Goal: Book appointment/travel/reservation

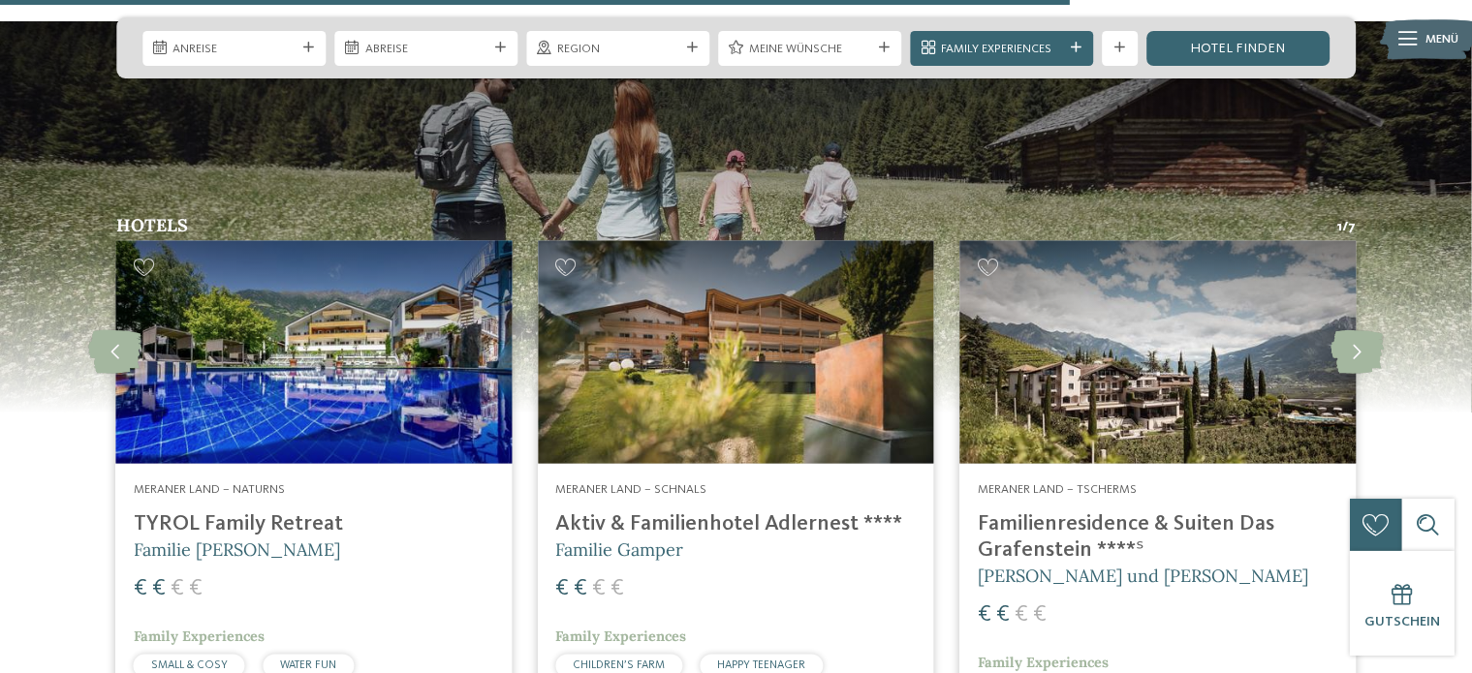
scroll to position [2616, 0]
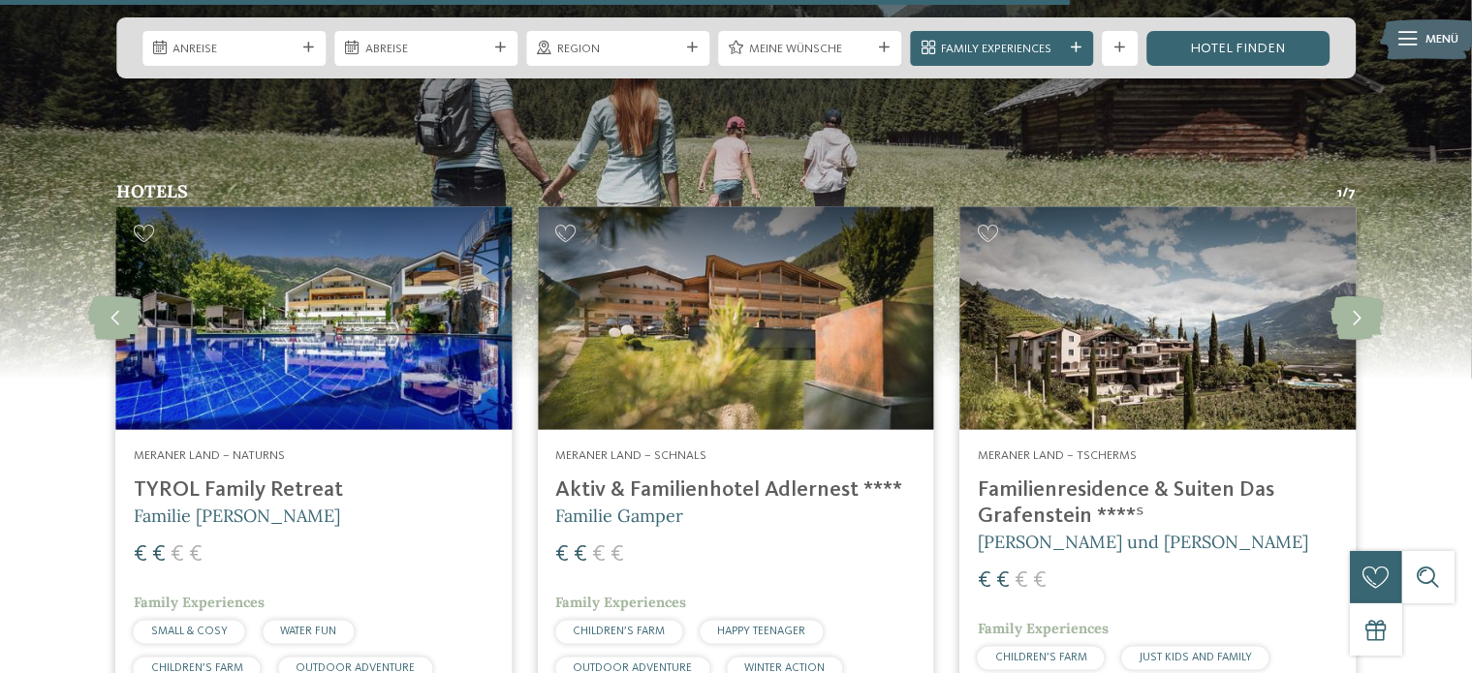
click at [906, 237] on img at bounding box center [735, 318] width 395 height 223
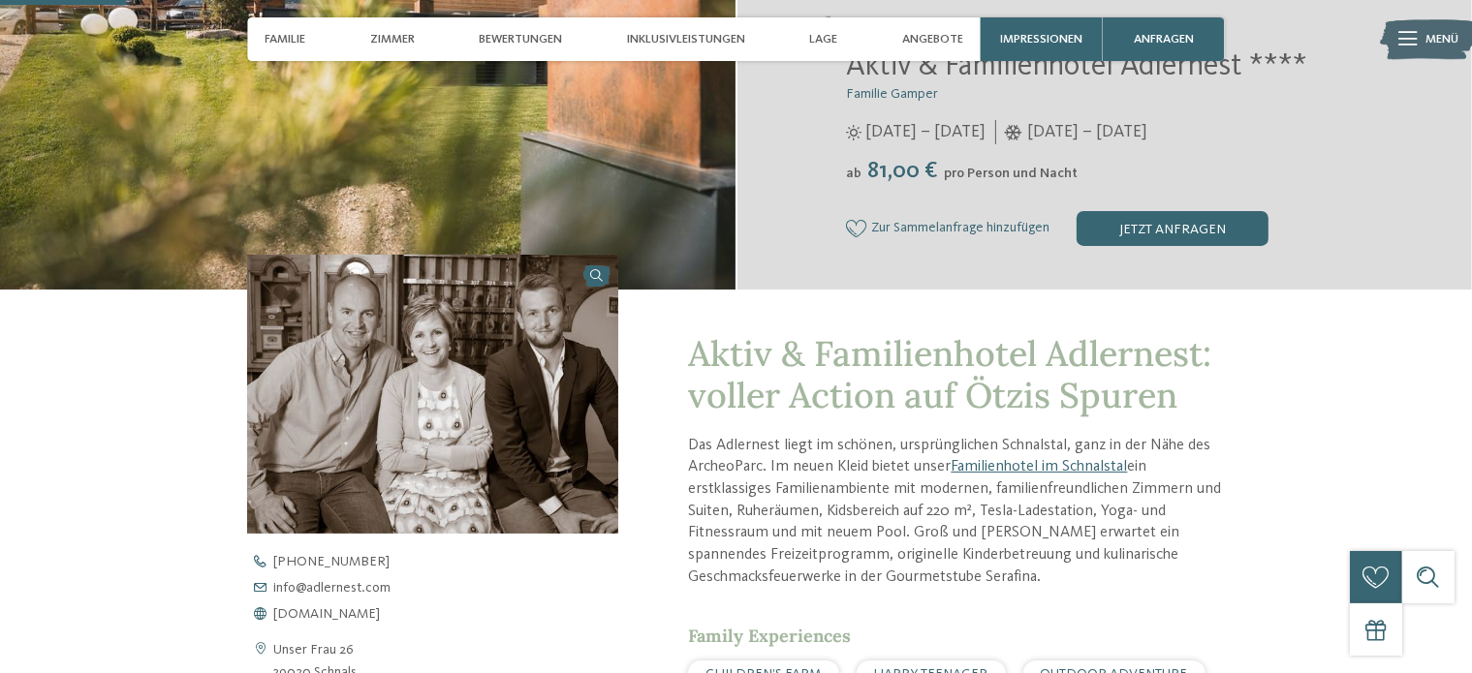
scroll to position [581, 0]
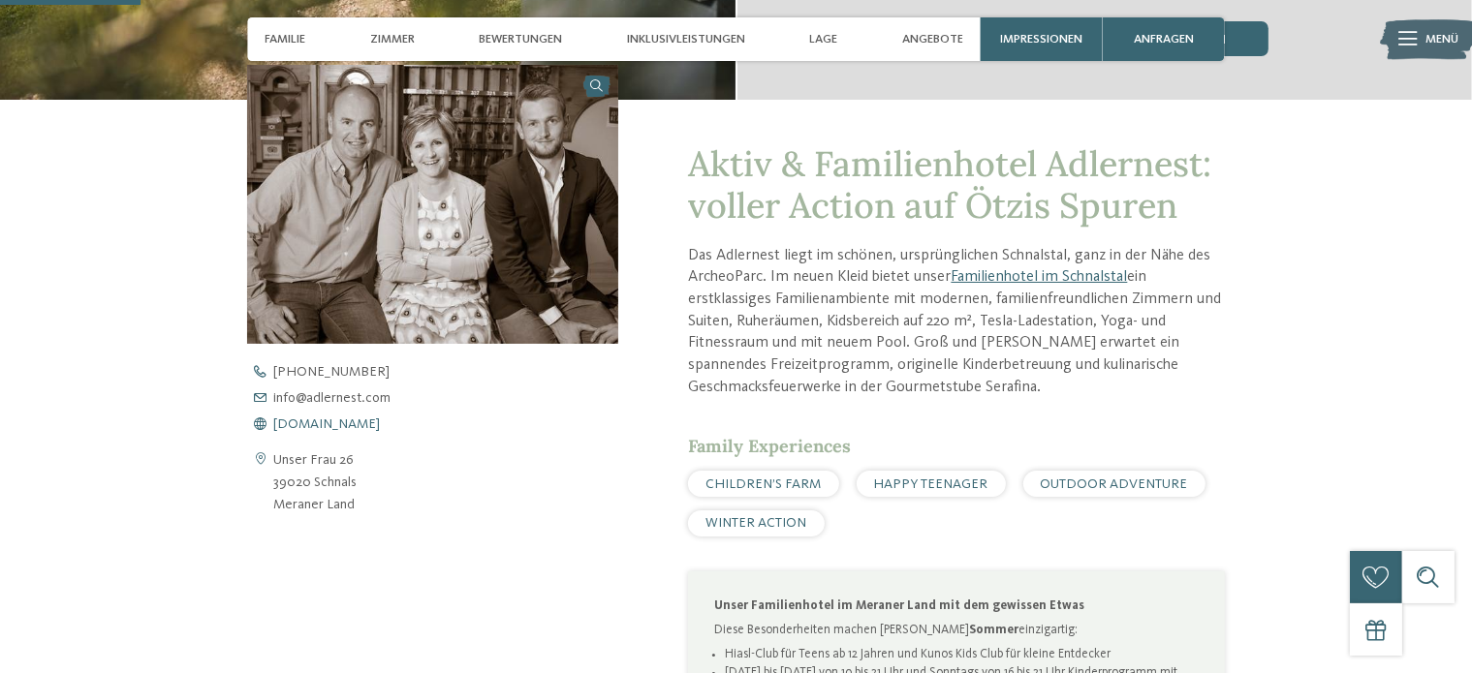
click at [348, 420] on span "www.adlernest.com" at bounding box center [326, 425] width 107 height 14
click at [989, 272] on link "Familienhotel im Schnalstal" at bounding box center [1038, 277] width 176 height 16
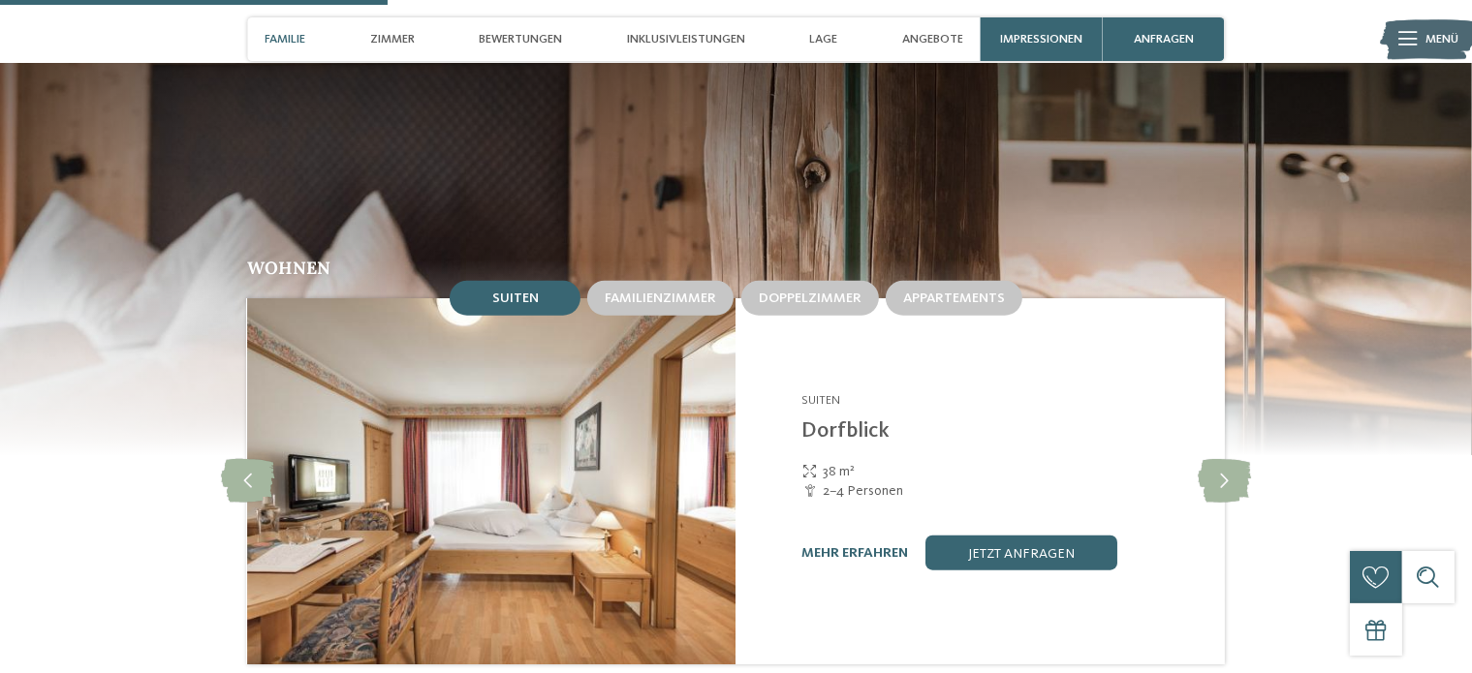
scroll to position [1744, 0]
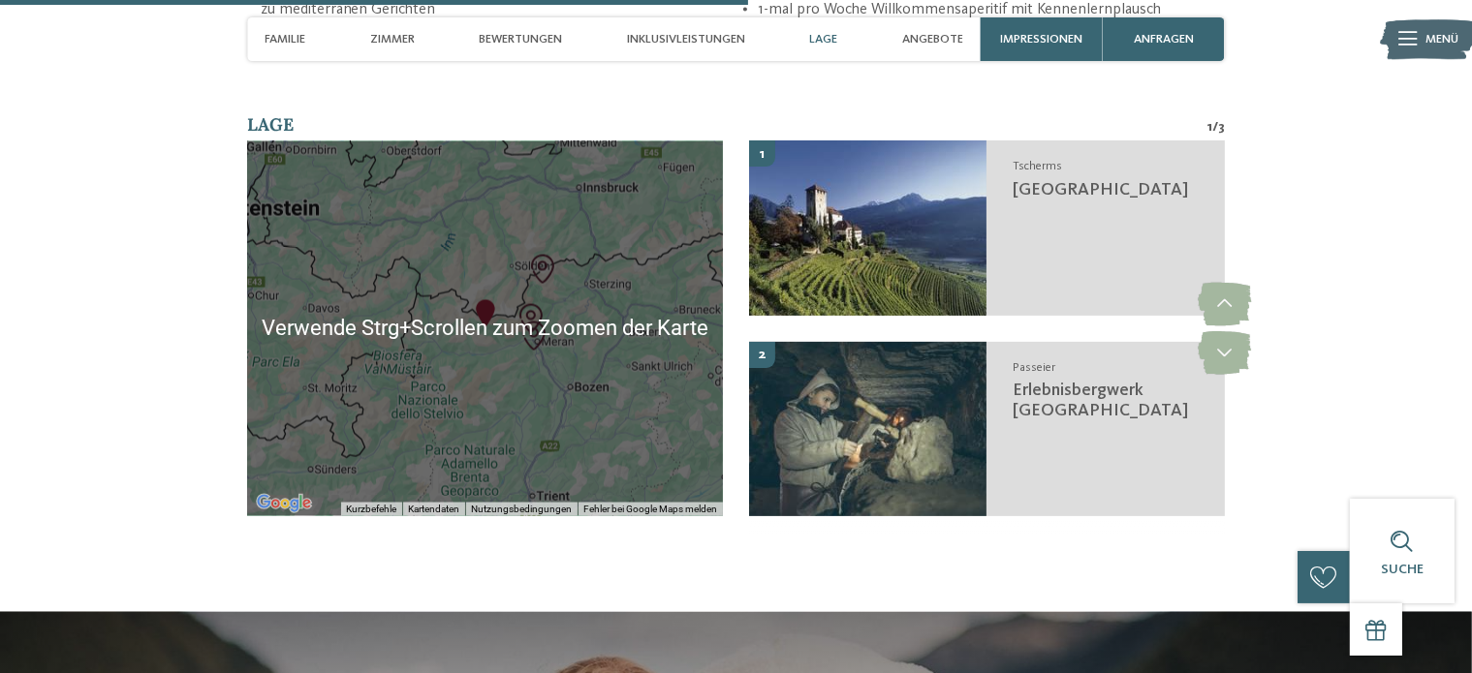
click at [516, 340] on div at bounding box center [485, 328] width 476 height 375
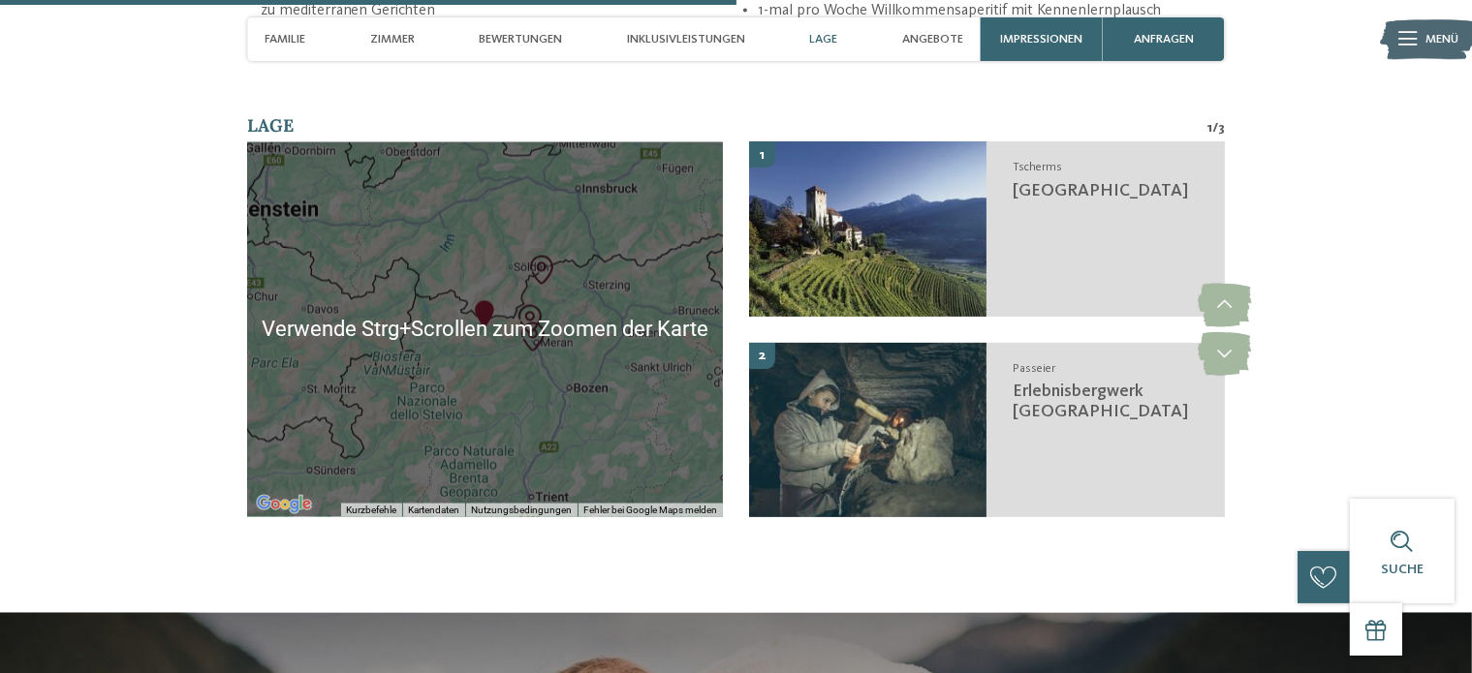
scroll to position [3100, 0]
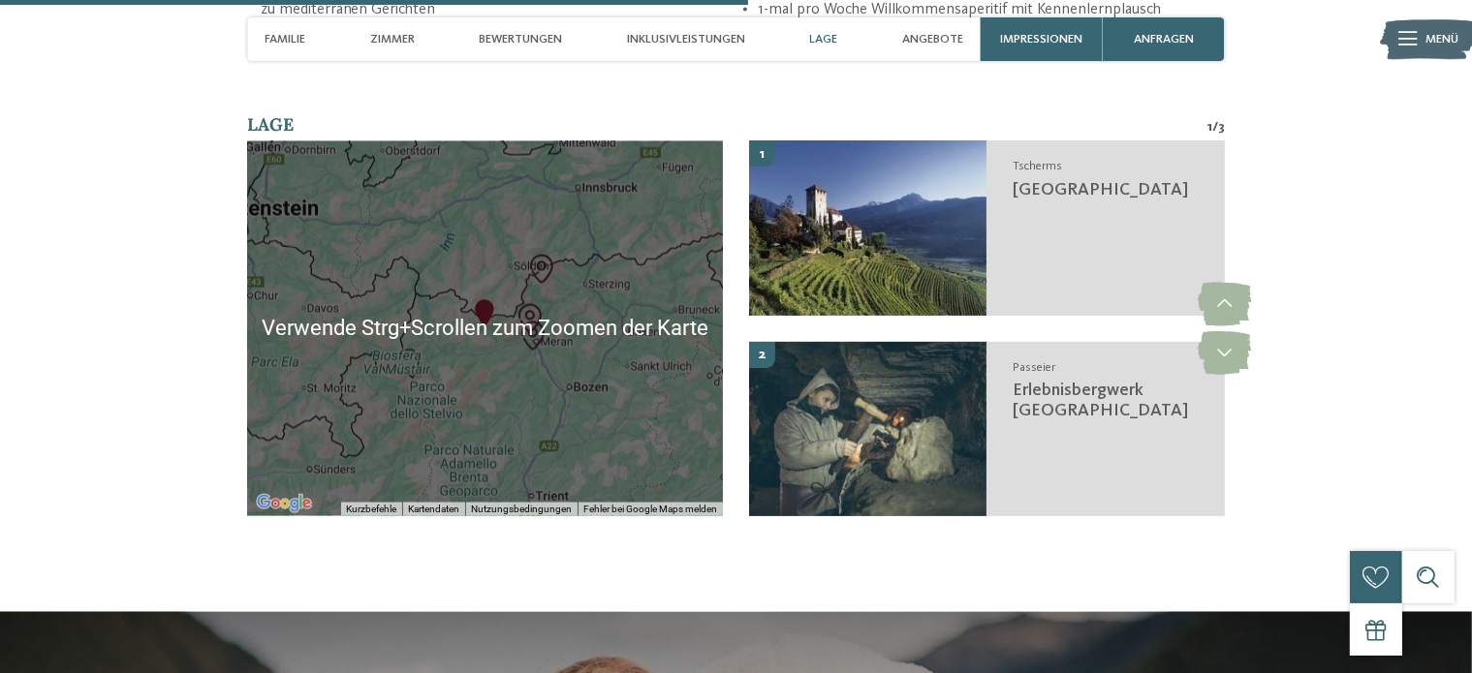
click at [507, 327] on div at bounding box center [485, 328] width 476 height 375
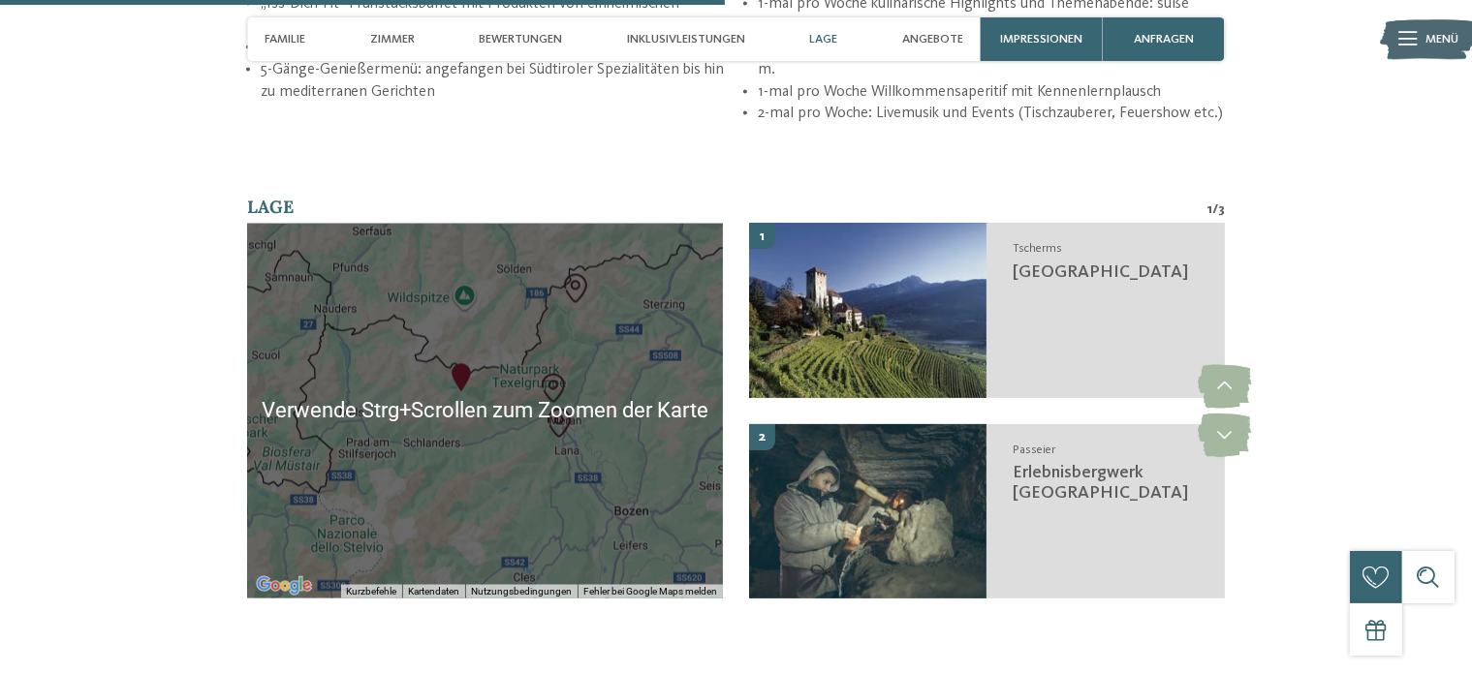
scroll to position [3004, 0]
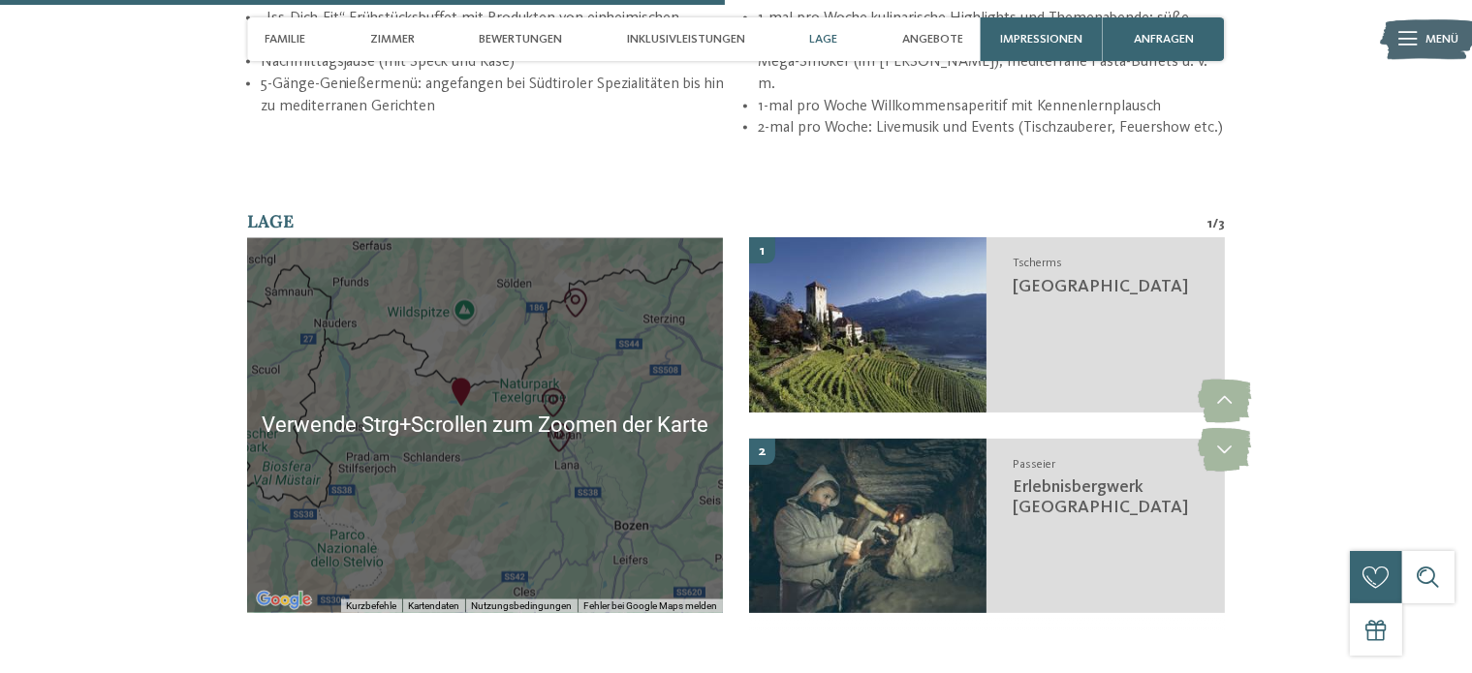
click at [451, 392] on div at bounding box center [485, 425] width 476 height 375
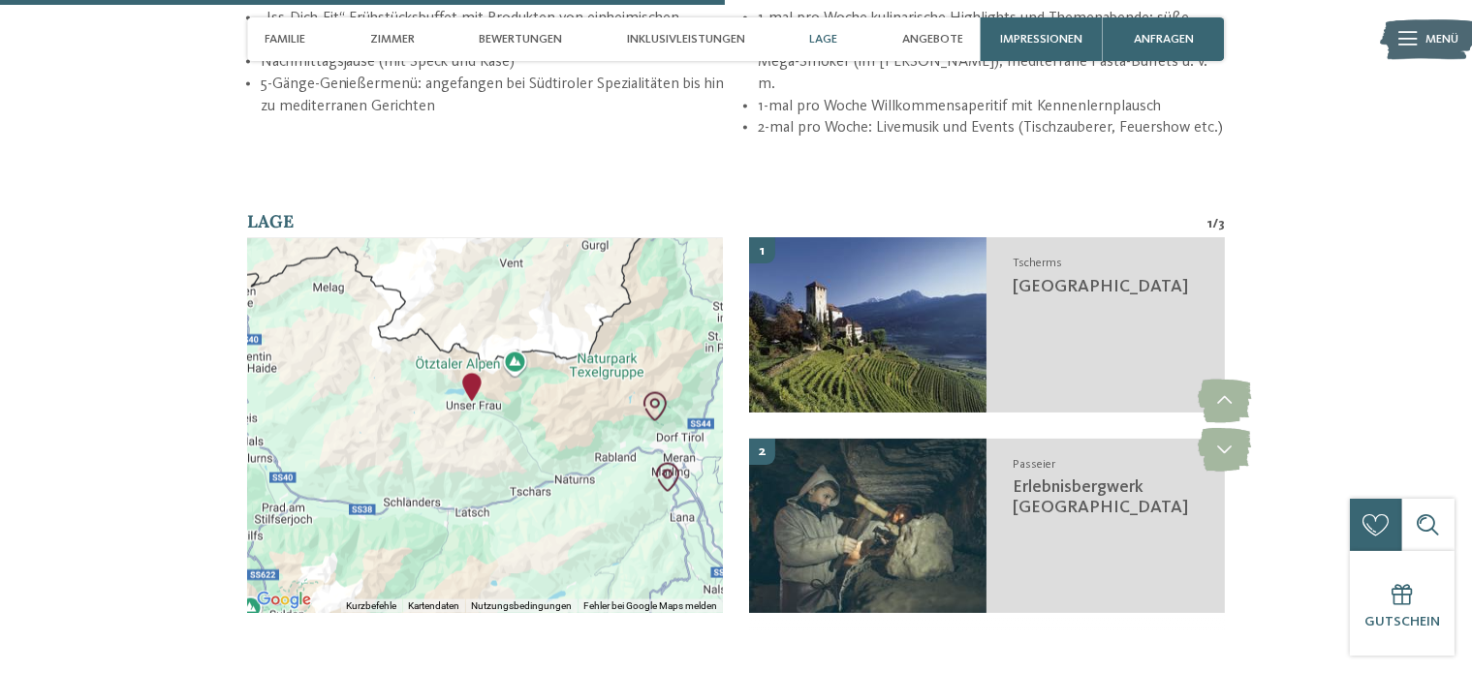
click at [451, 393] on div at bounding box center [485, 425] width 476 height 375
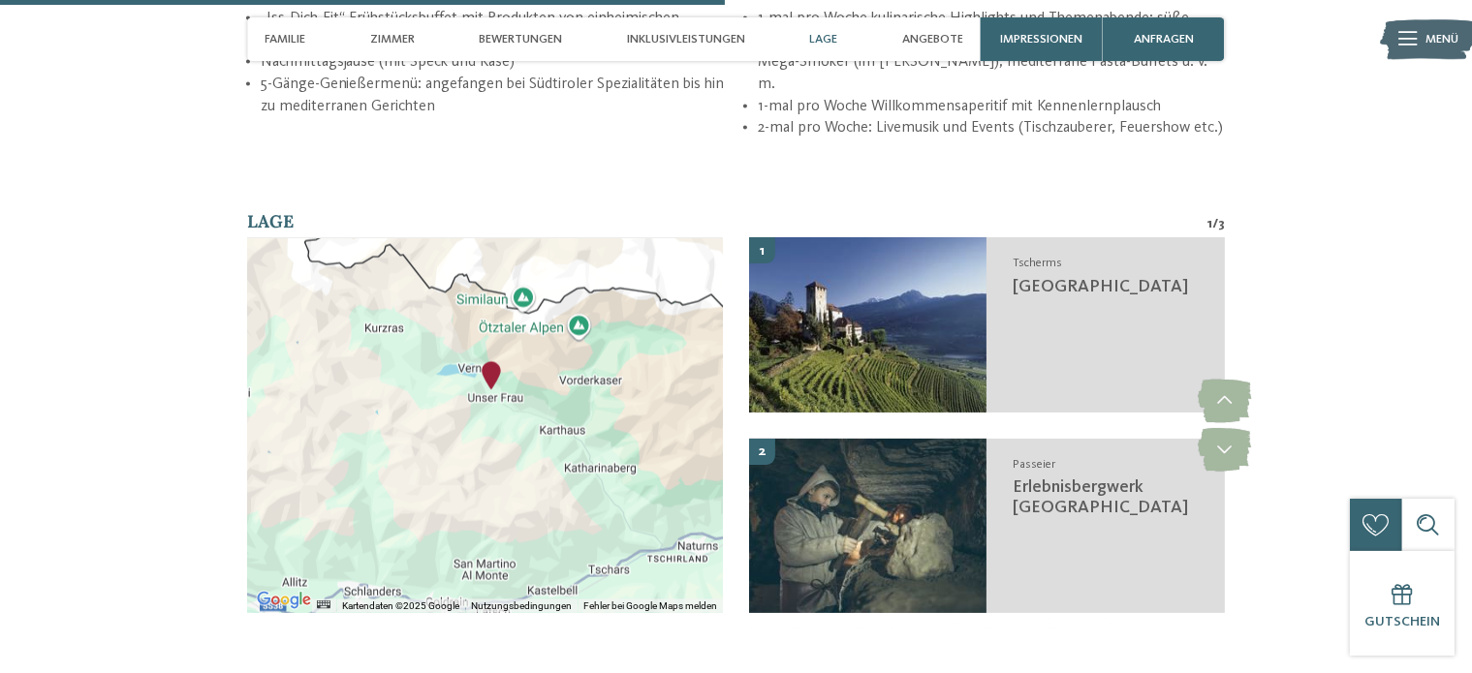
click at [465, 389] on div at bounding box center [485, 425] width 476 height 375
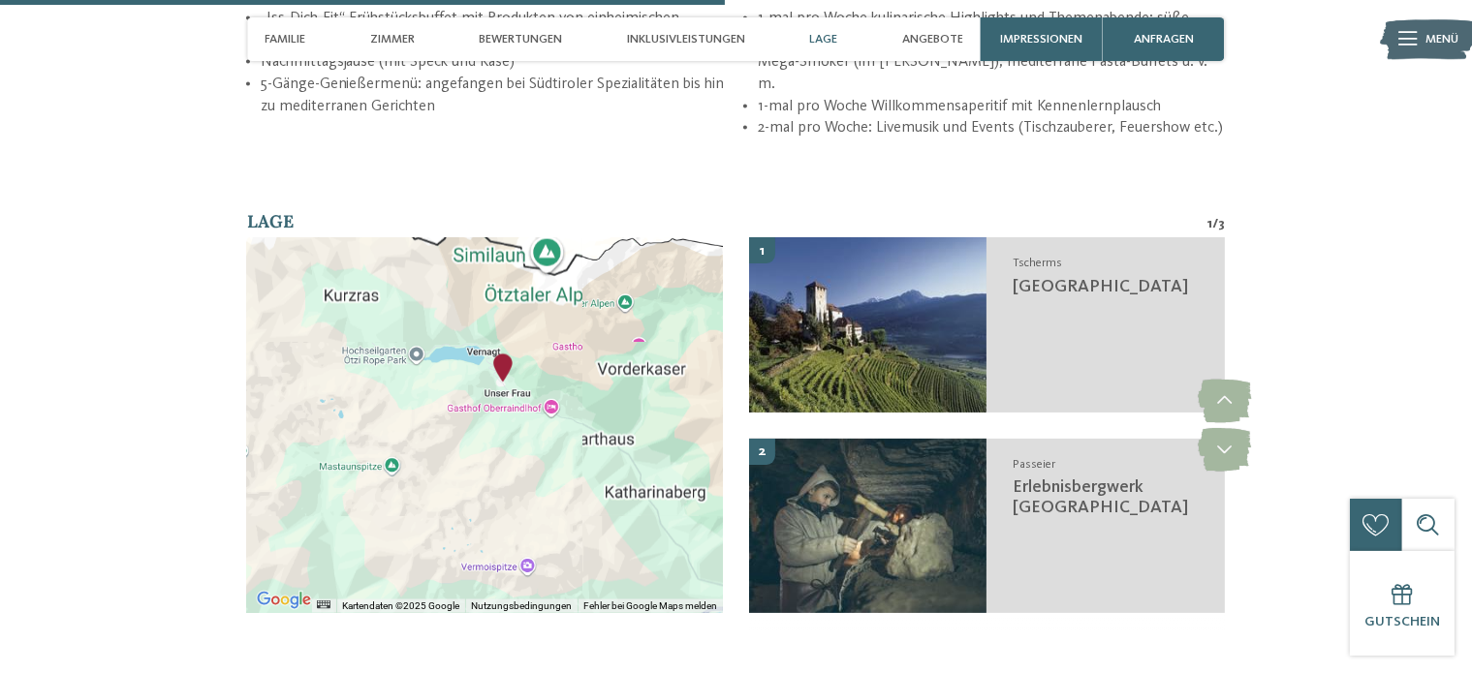
click at [465, 389] on div at bounding box center [485, 425] width 476 height 375
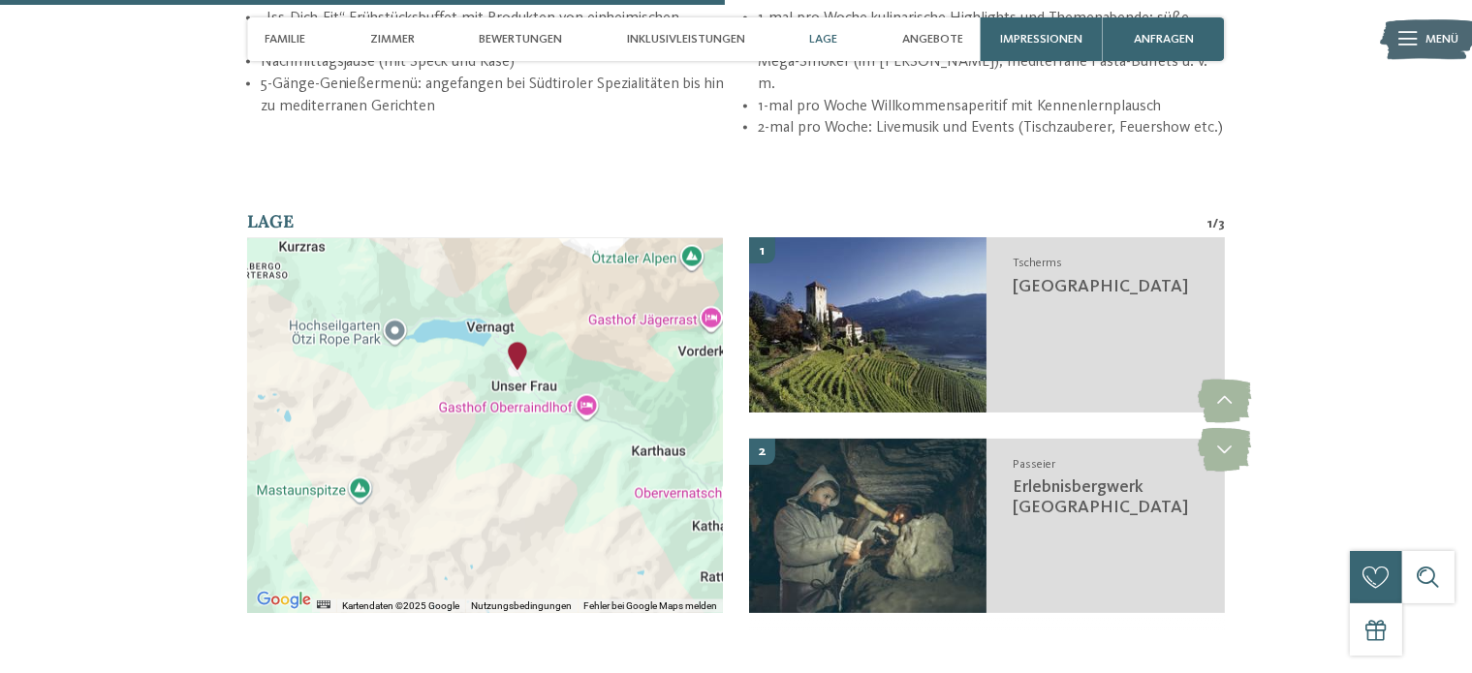
click at [496, 420] on div at bounding box center [485, 425] width 476 height 375
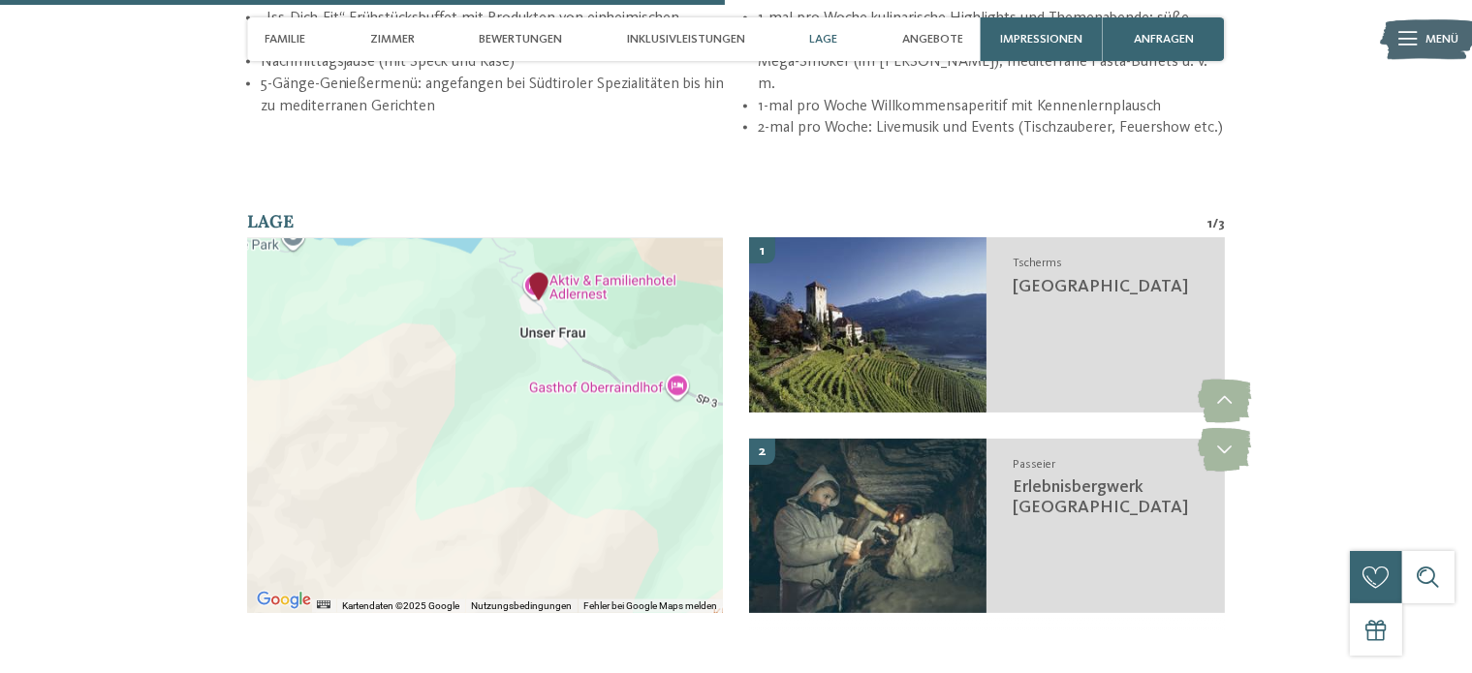
click at [519, 238] on div at bounding box center [485, 425] width 476 height 375
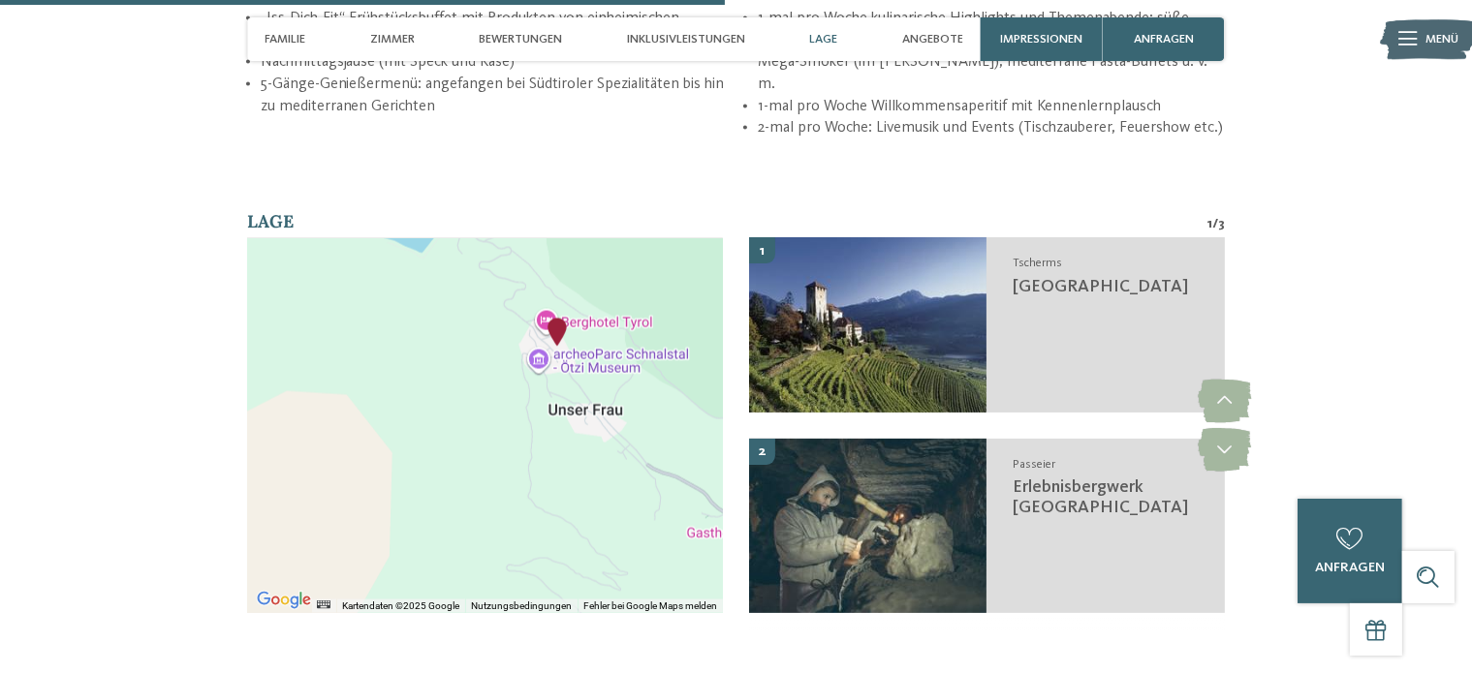
click at [501, 327] on div at bounding box center [485, 425] width 476 height 375
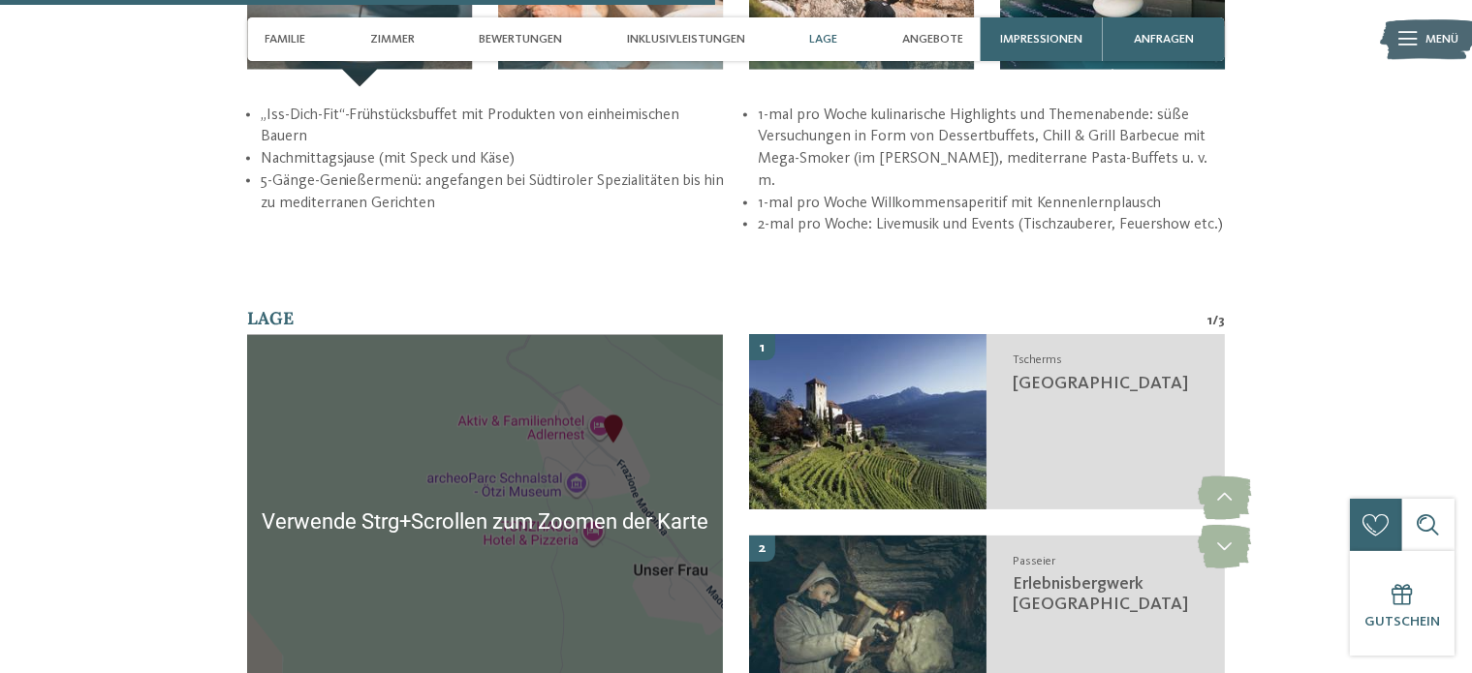
scroll to position [3100, 0]
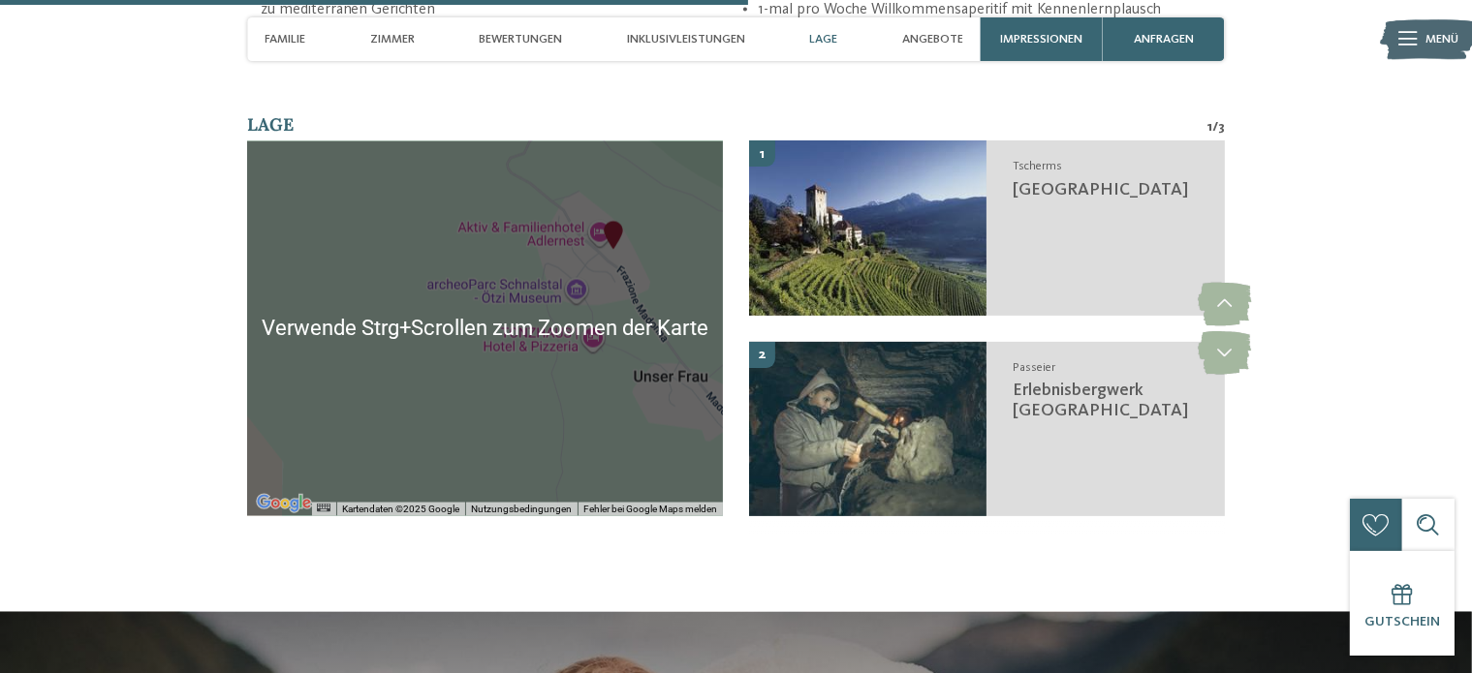
click at [546, 327] on div at bounding box center [485, 328] width 476 height 375
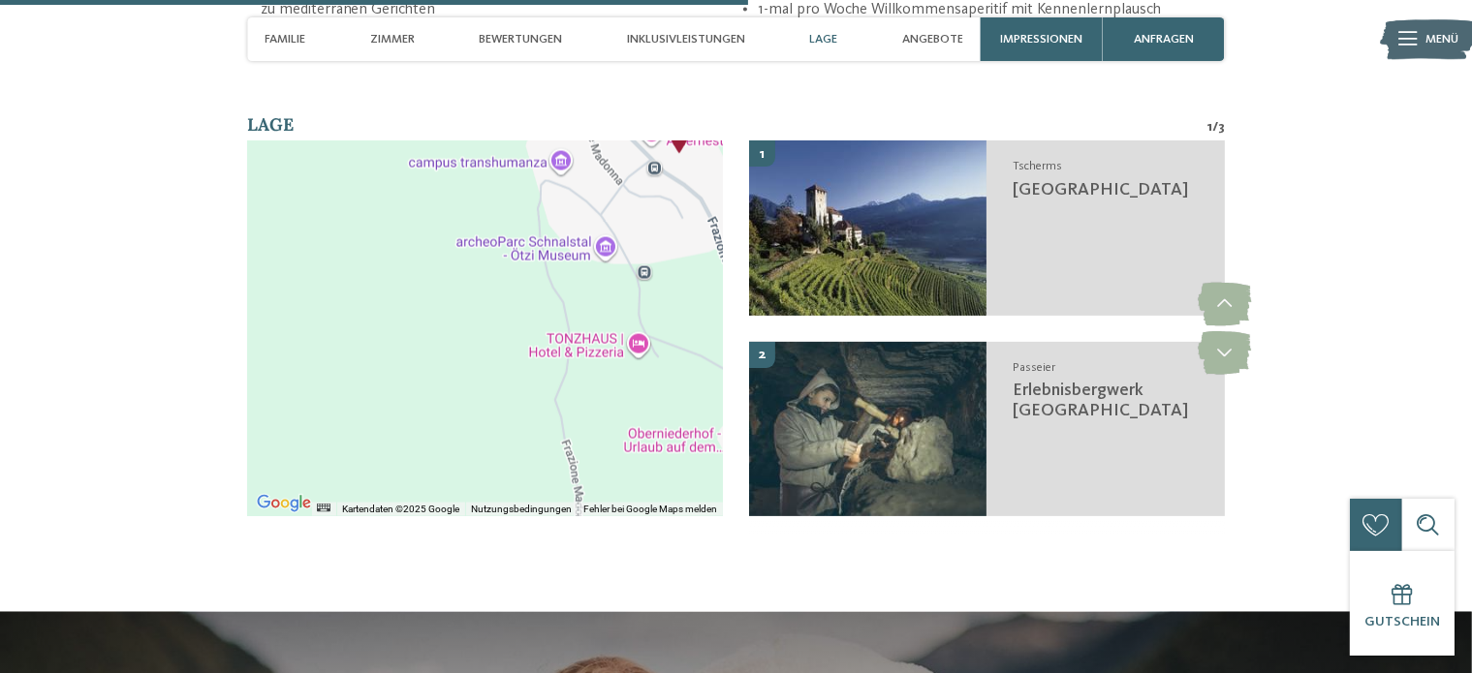
click at [544, 322] on div at bounding box center [485, 328] width 476 height 375
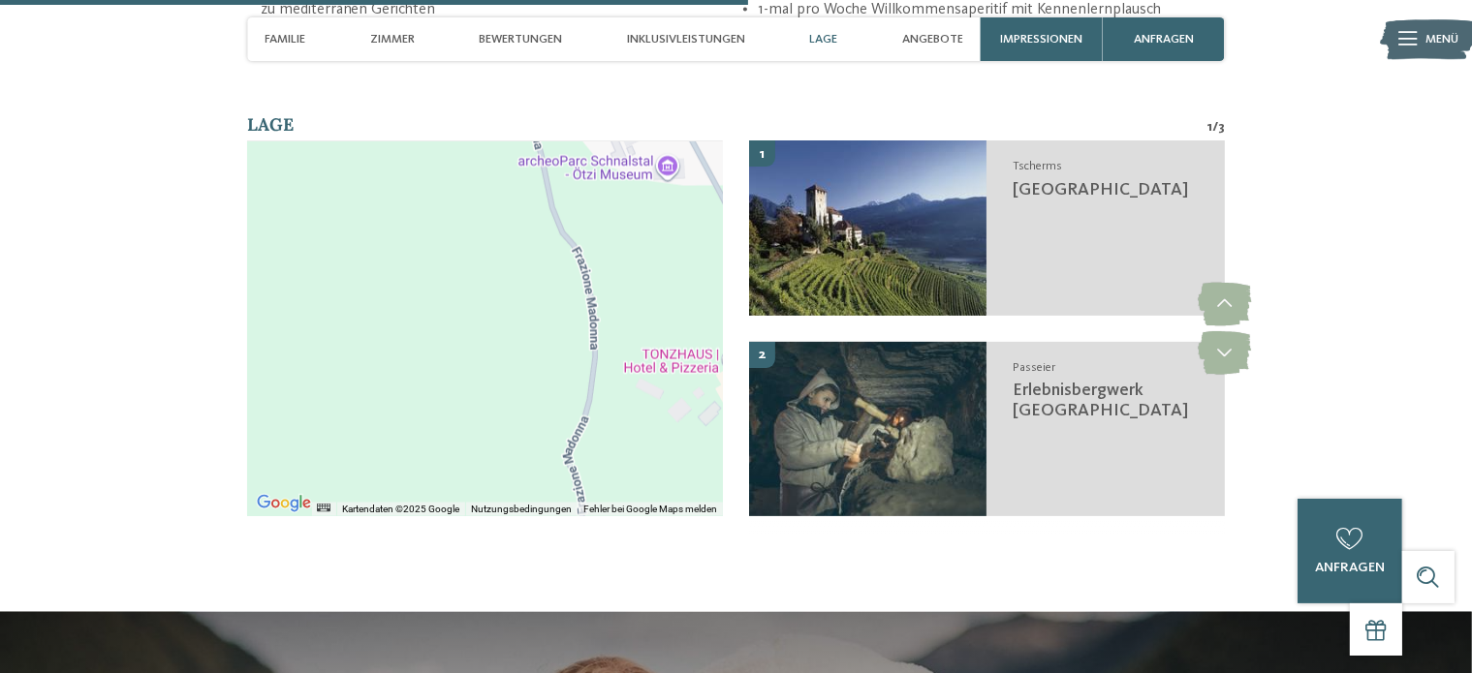
click at [445, 369] on div at bounding box center [485, 328] width 476 height 375
click at [651, 413] on div at bounding box center [485, 328] width 476 height 375
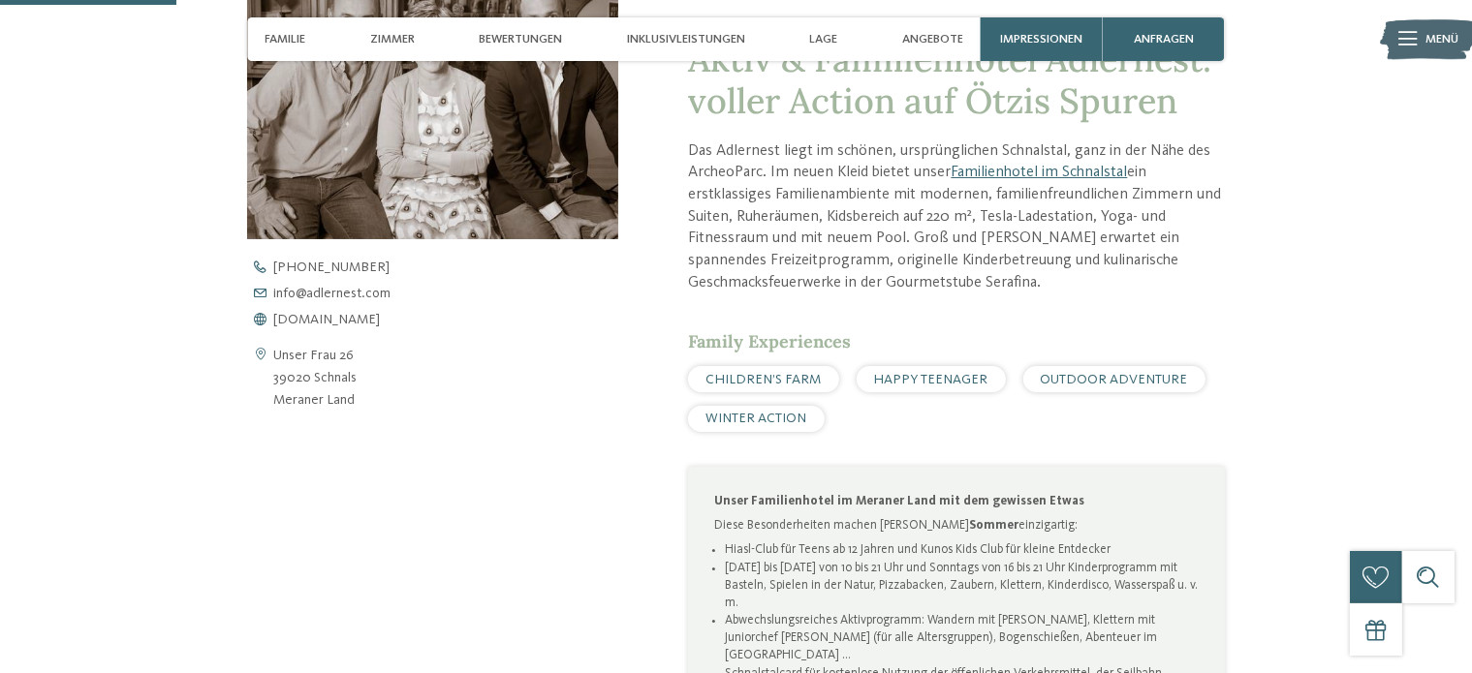
scroll to position [581, 0]
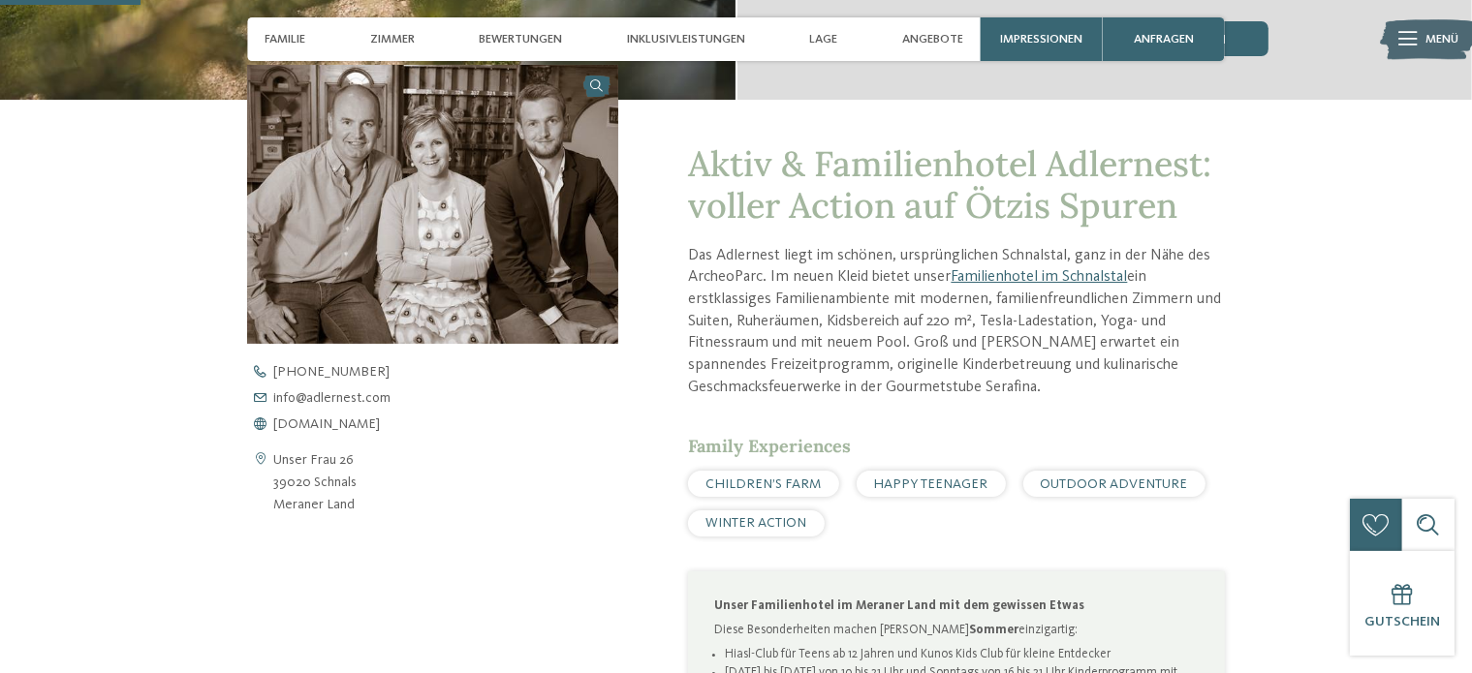
drag, startPoint x: 277, startPoint y: 455, endPoint x: 361, endPoint y: 499, distance: 94.9
click at [361, 499] on div "Unser Frau 26 39020 Schnals Meraner Land" at bounding box center [432, 482] width 371 height 67
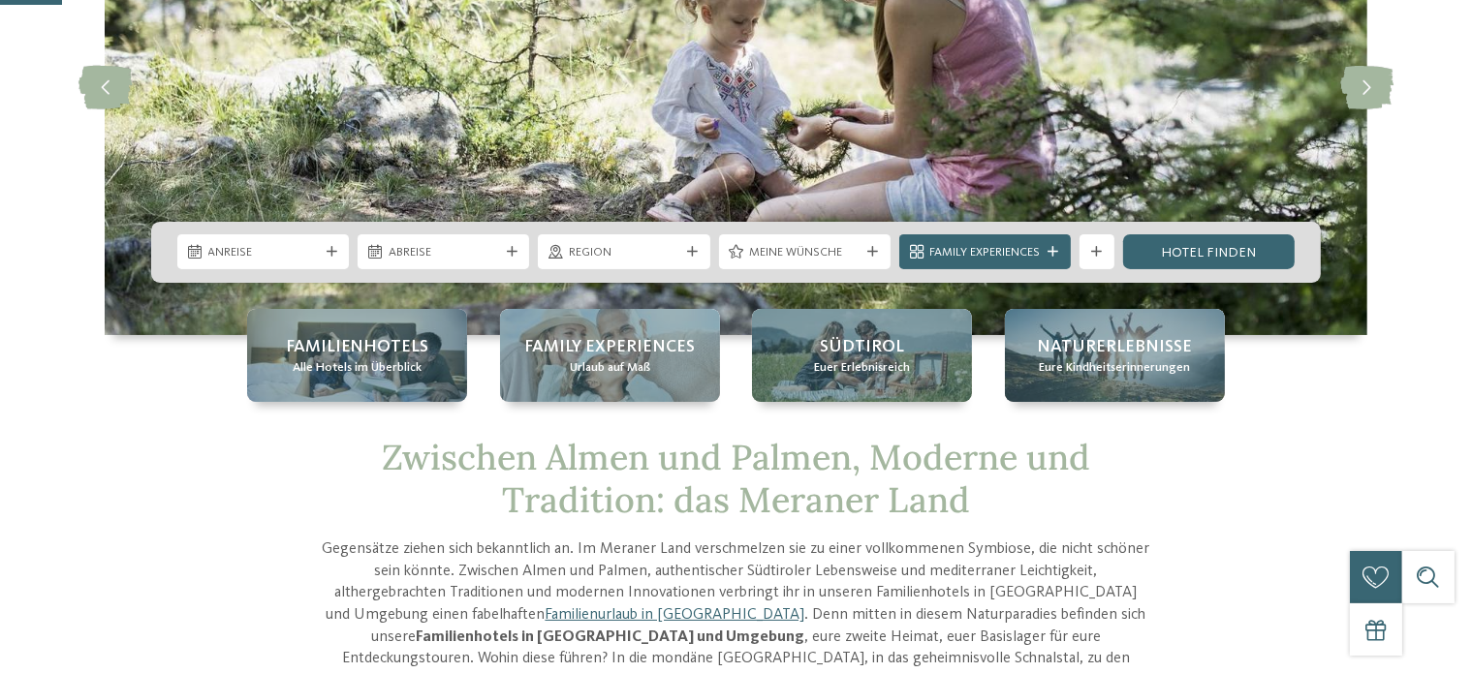
scroll to position [291, 0]
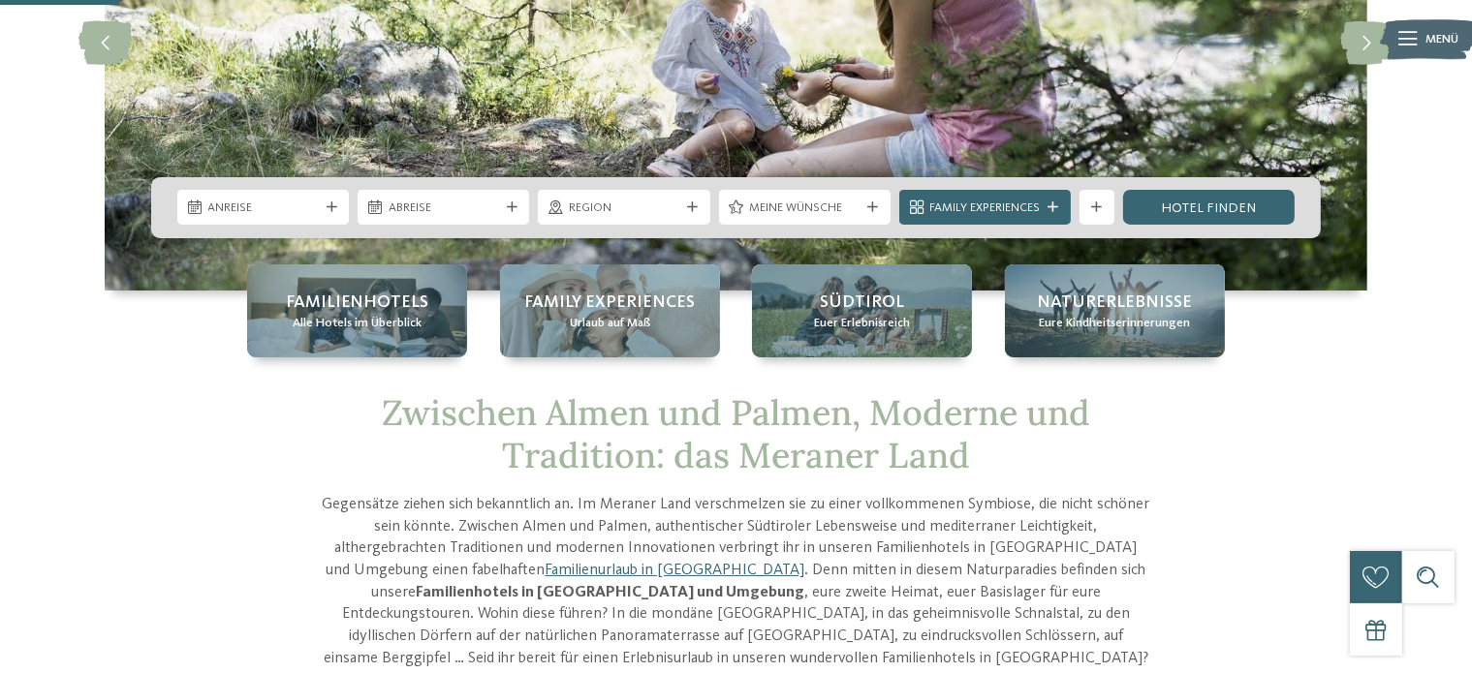
click at [698, 210] on div at bounding box center [691, 207] width 17 height 11
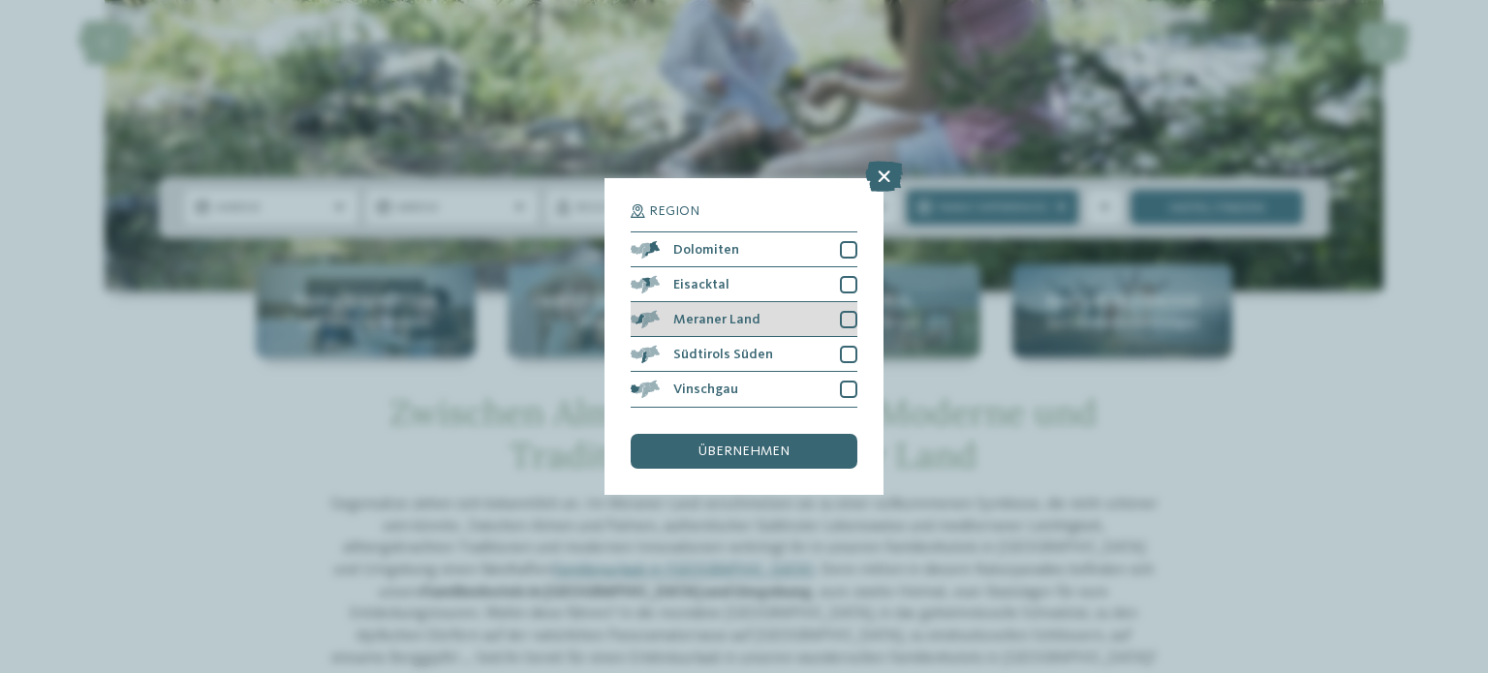
click at [852, 325] on div at bounding box center [848, 319] width 17 height 17
click at [809, 441] on div "übernehmen" at bounding box center [744, 451] width 227 height 35
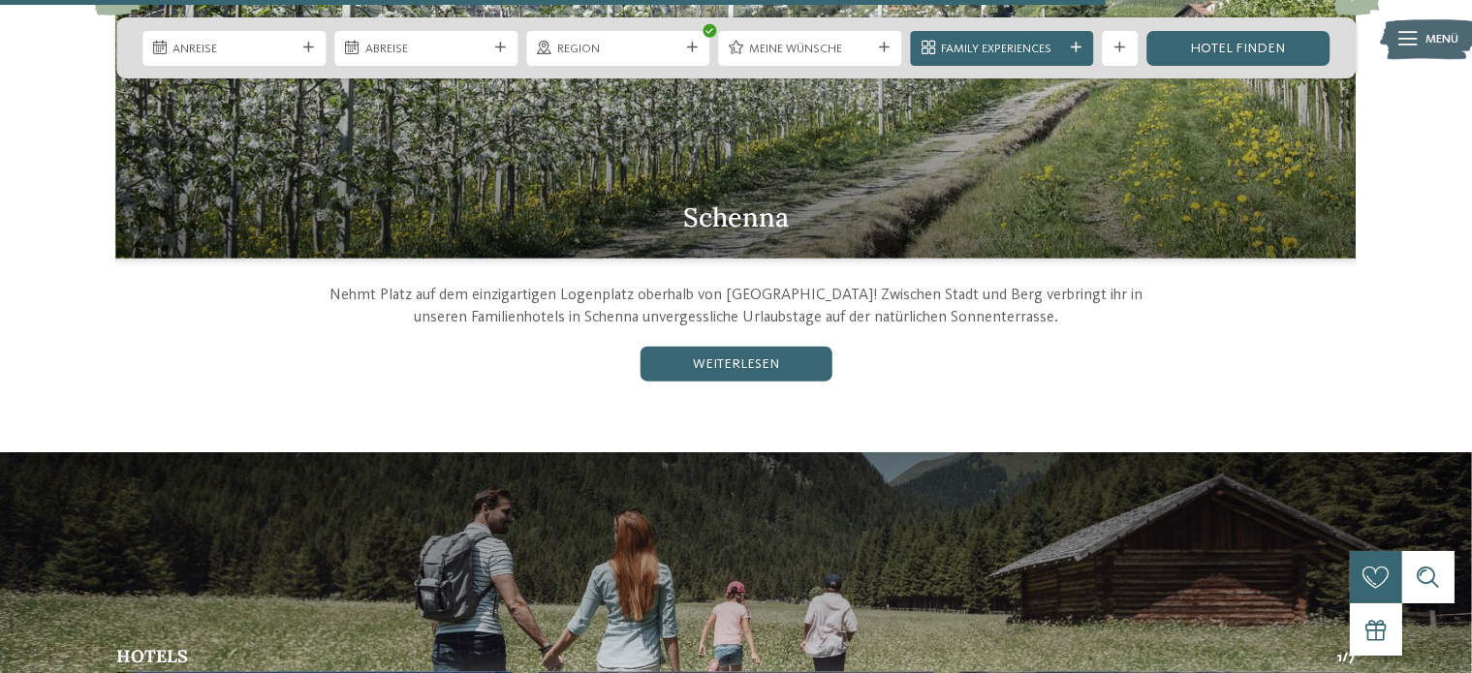
scroll to position [2144, 0]
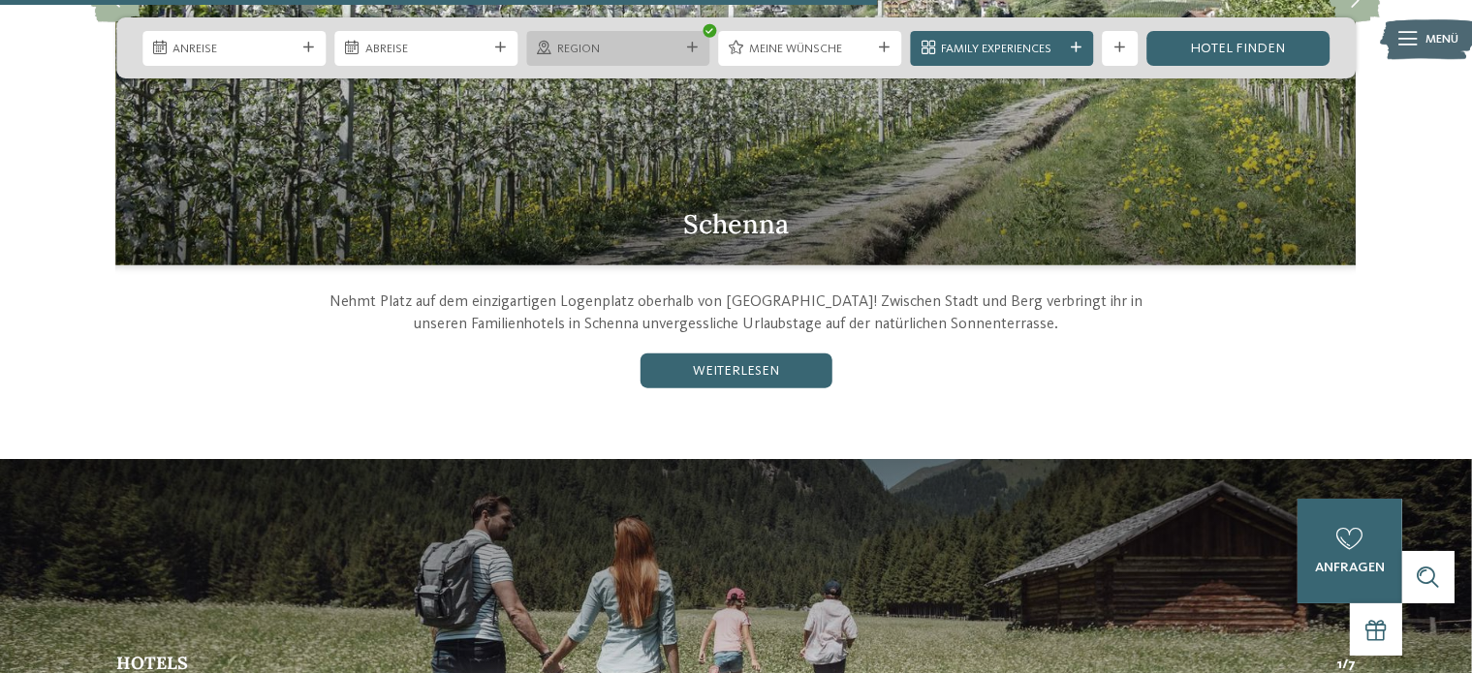
click at [690, 37] on div "Region" at bounding box center [617, 48] width 183 height 35
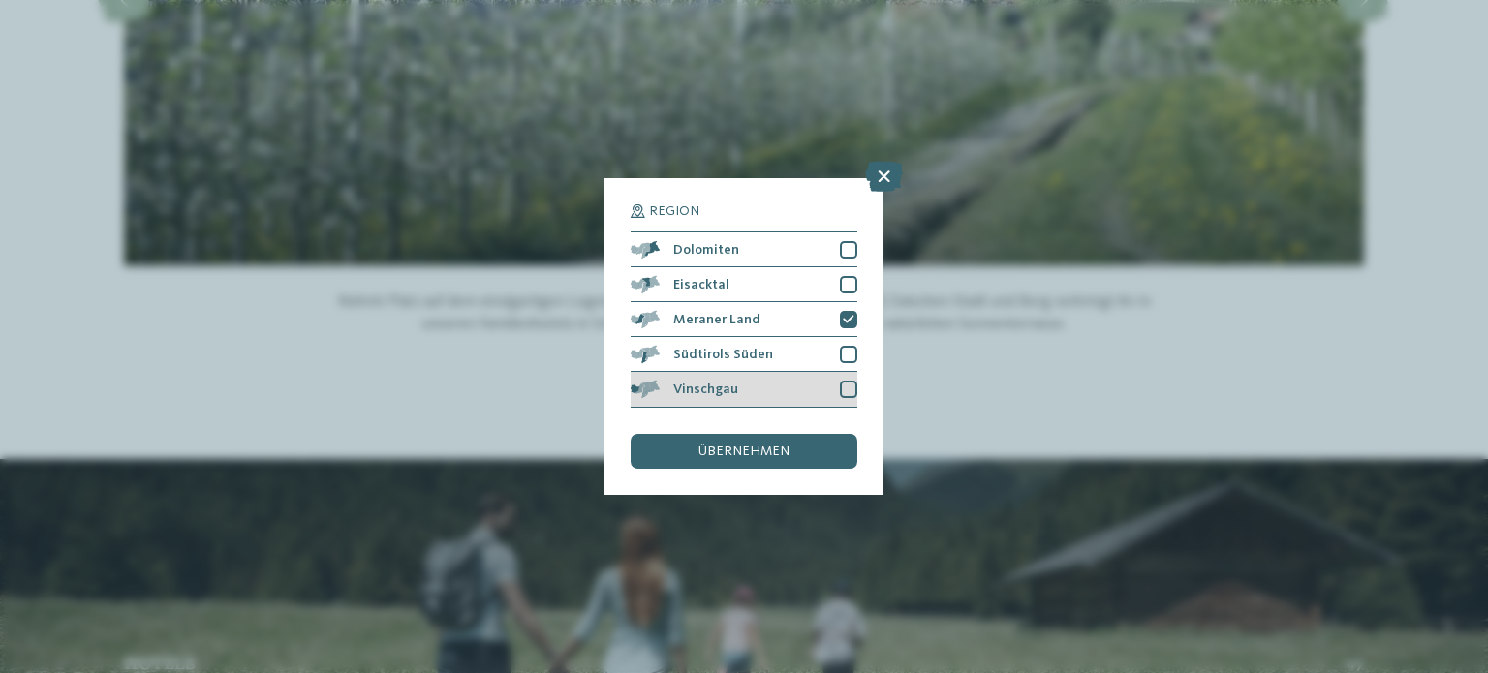
click at [844, 389] on div at bounding box center [848, 389] width 17 height 17
click at [822, 449] on div "übernehmen" at bounding box center [744, 451] width 227 height 35
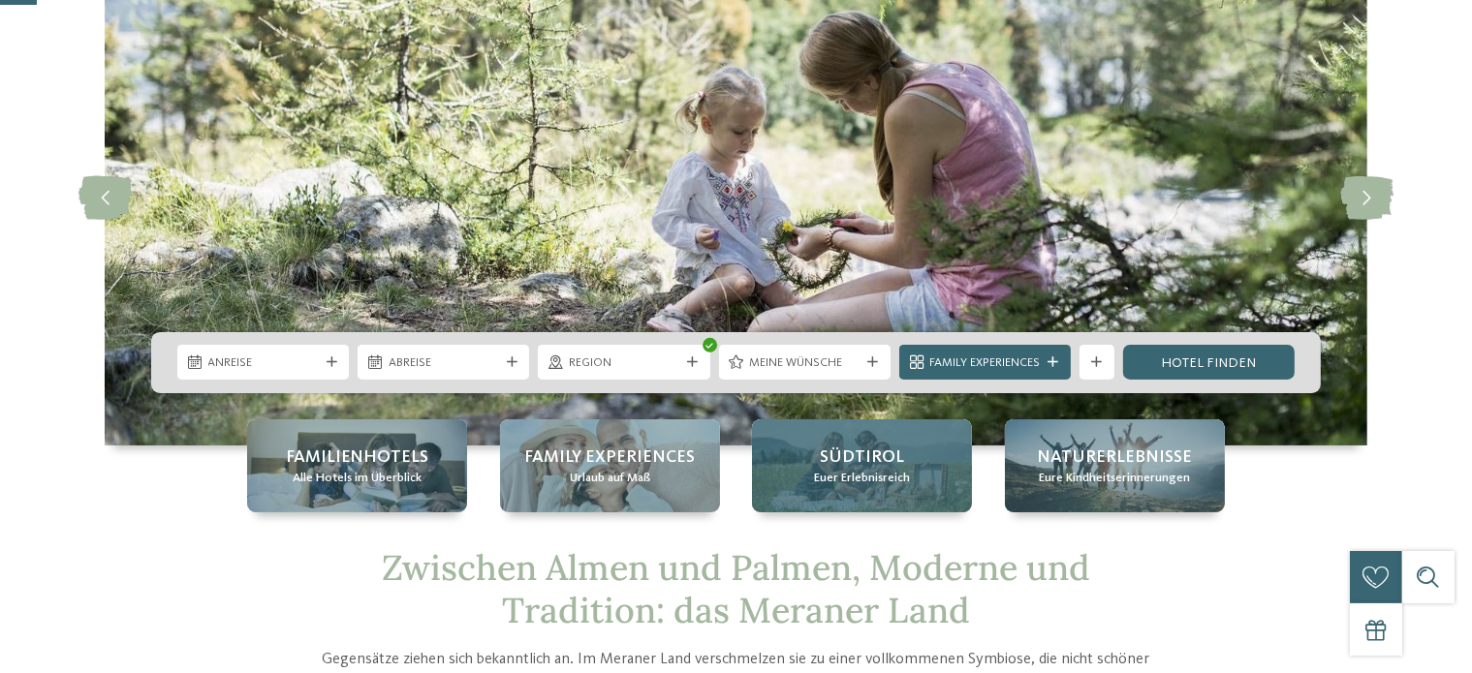
scroll to position [194, 0]
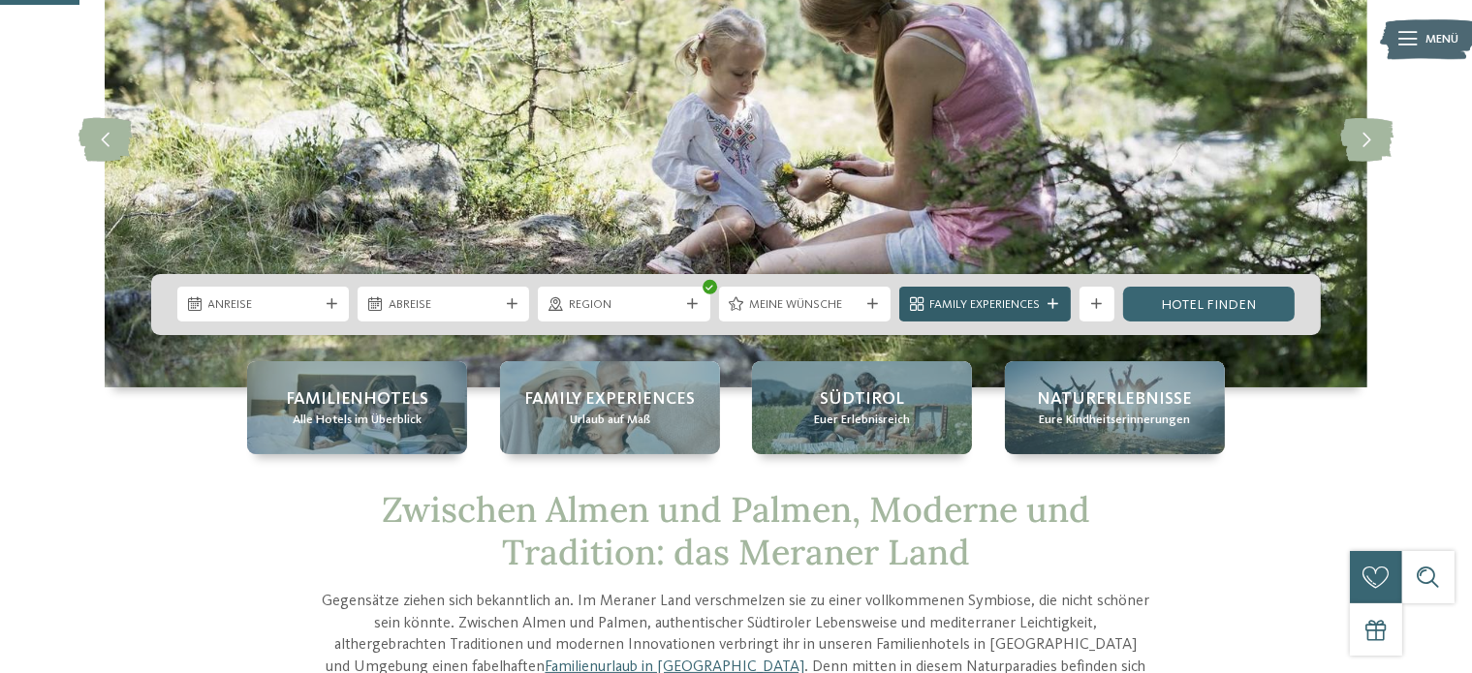
click at [1050, 299] on icon at bounding box center [1052, 304] width 11 height 11
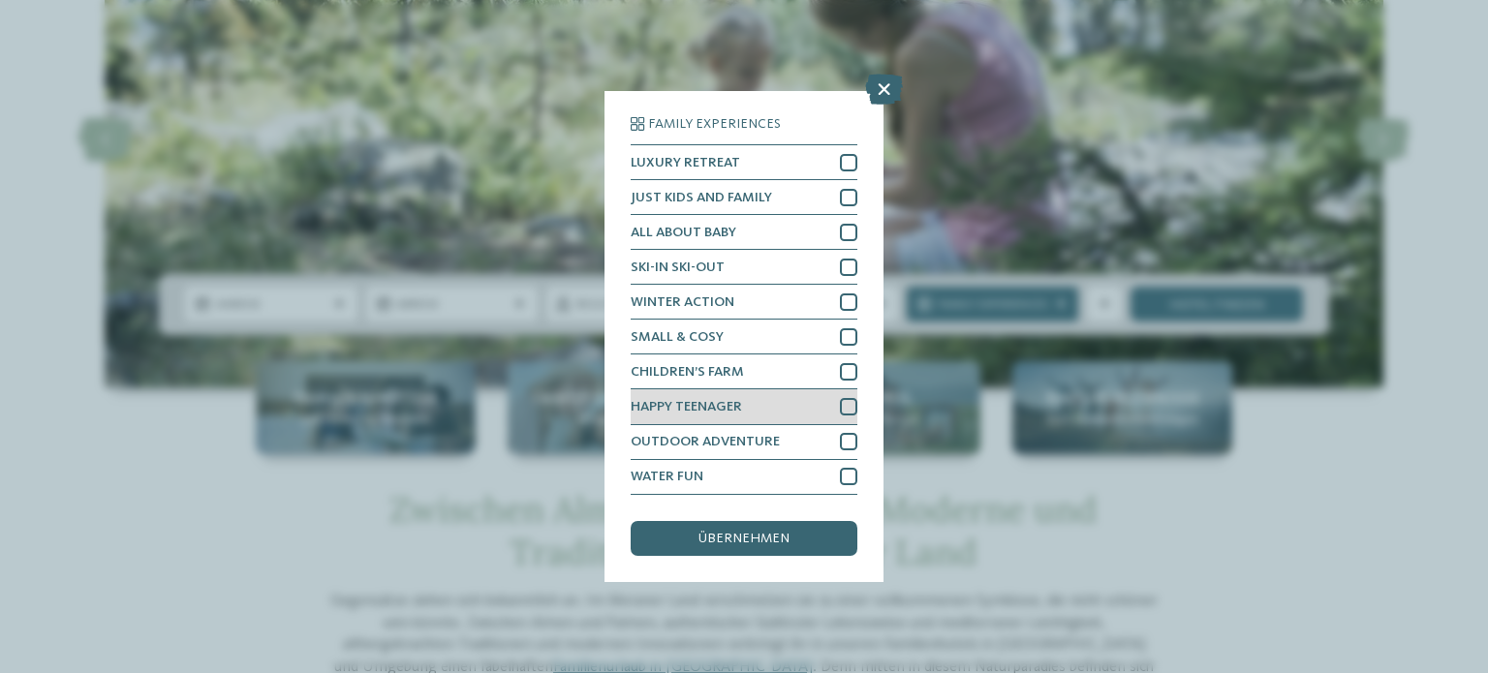
click at [842, 404] on div at bounding box center [848, 406] width 17 height 17
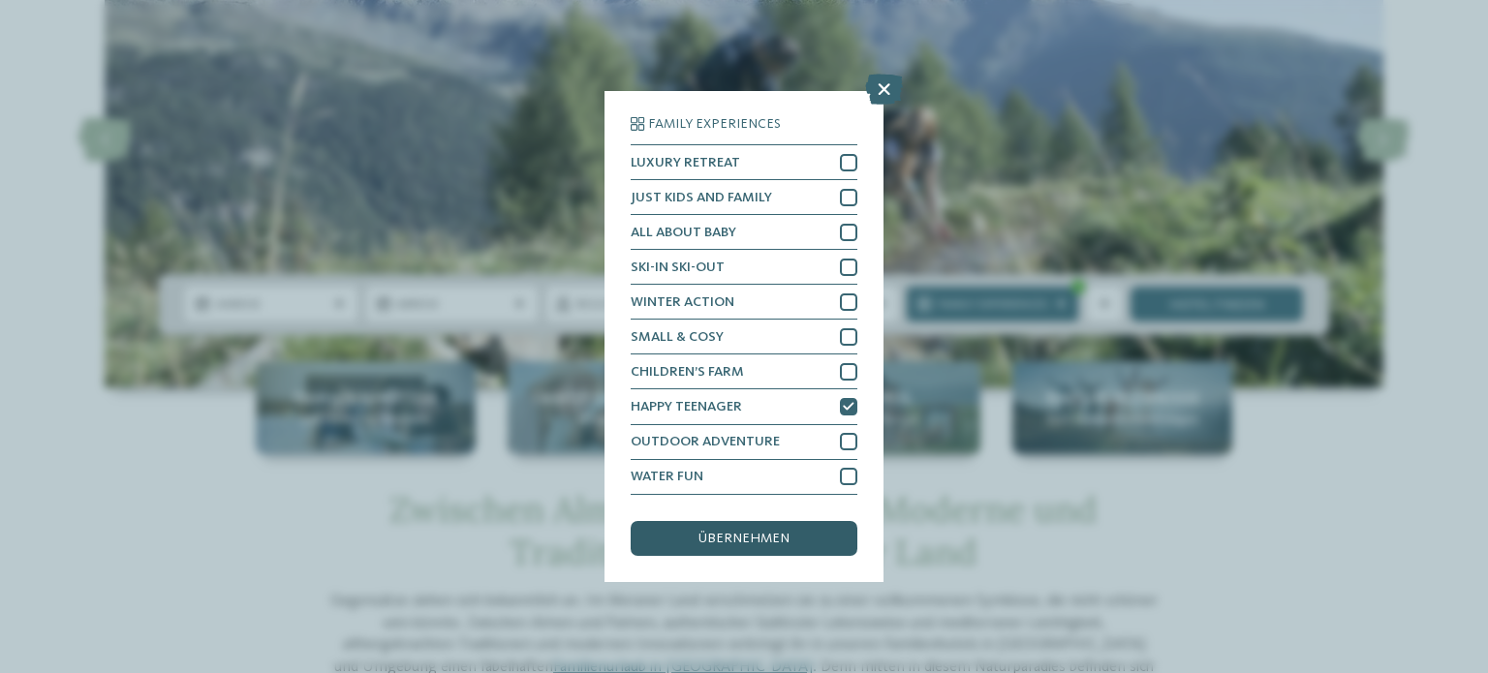
click at [778, 542] on span "übernehmen" at bounding box center [744, 539] width 91 height 14
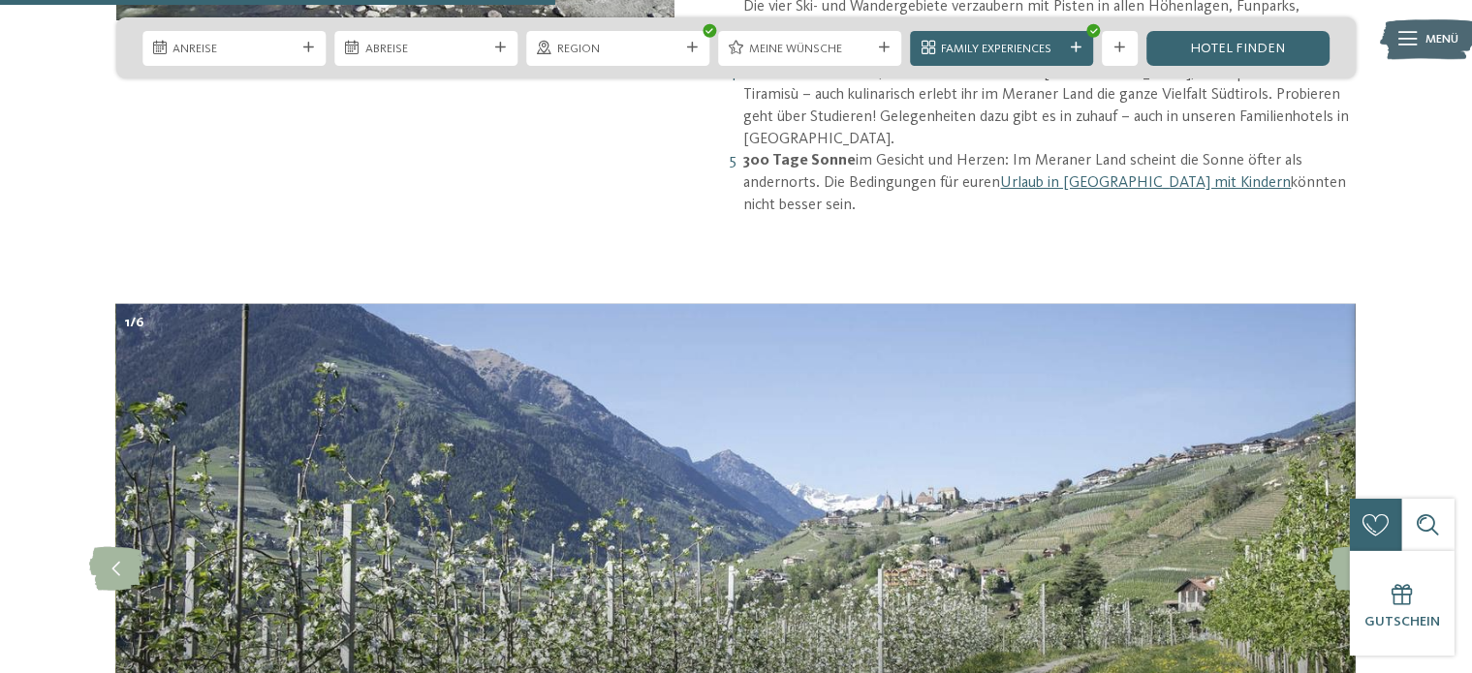
scroll to position [1356, 0]
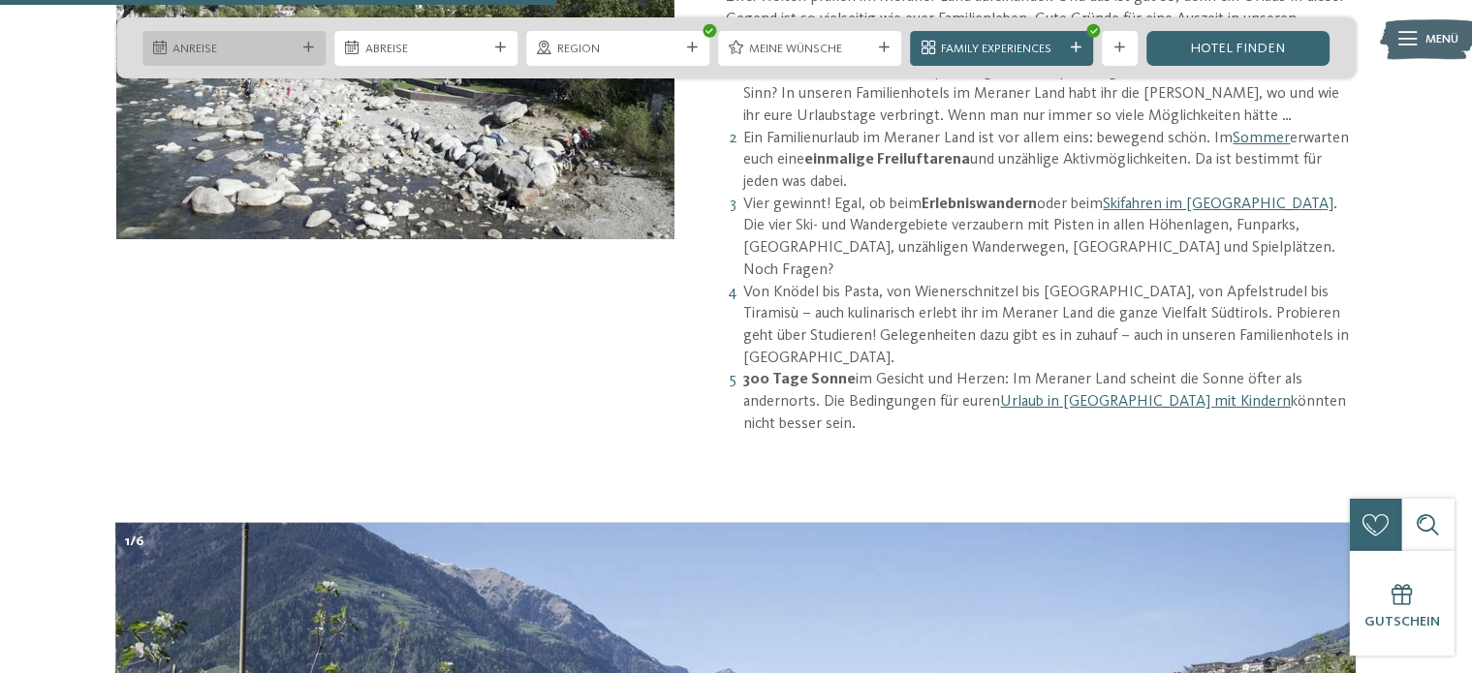
click at [207, 36] on div "Anreise" at bounding box center [233, 48] width 183 height 35
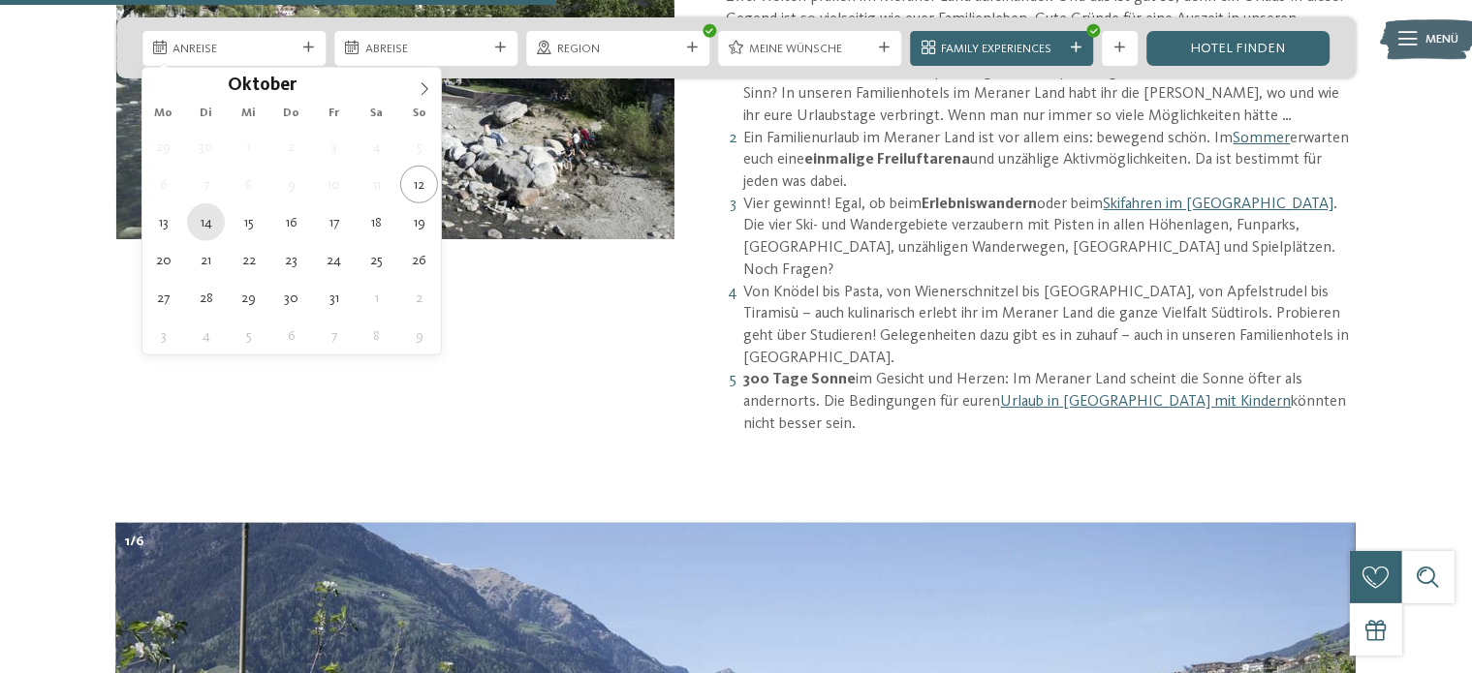
type div "14.10.2025"
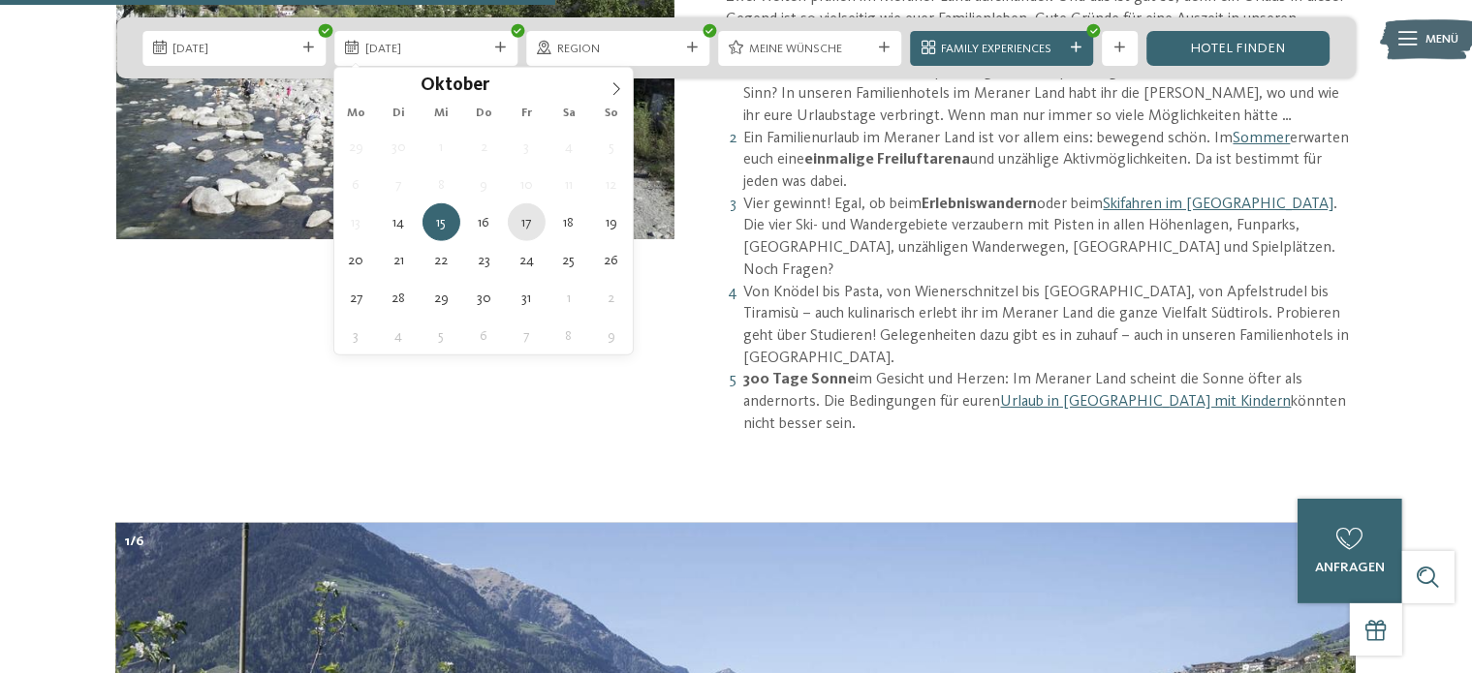
type div "17.10.2025"
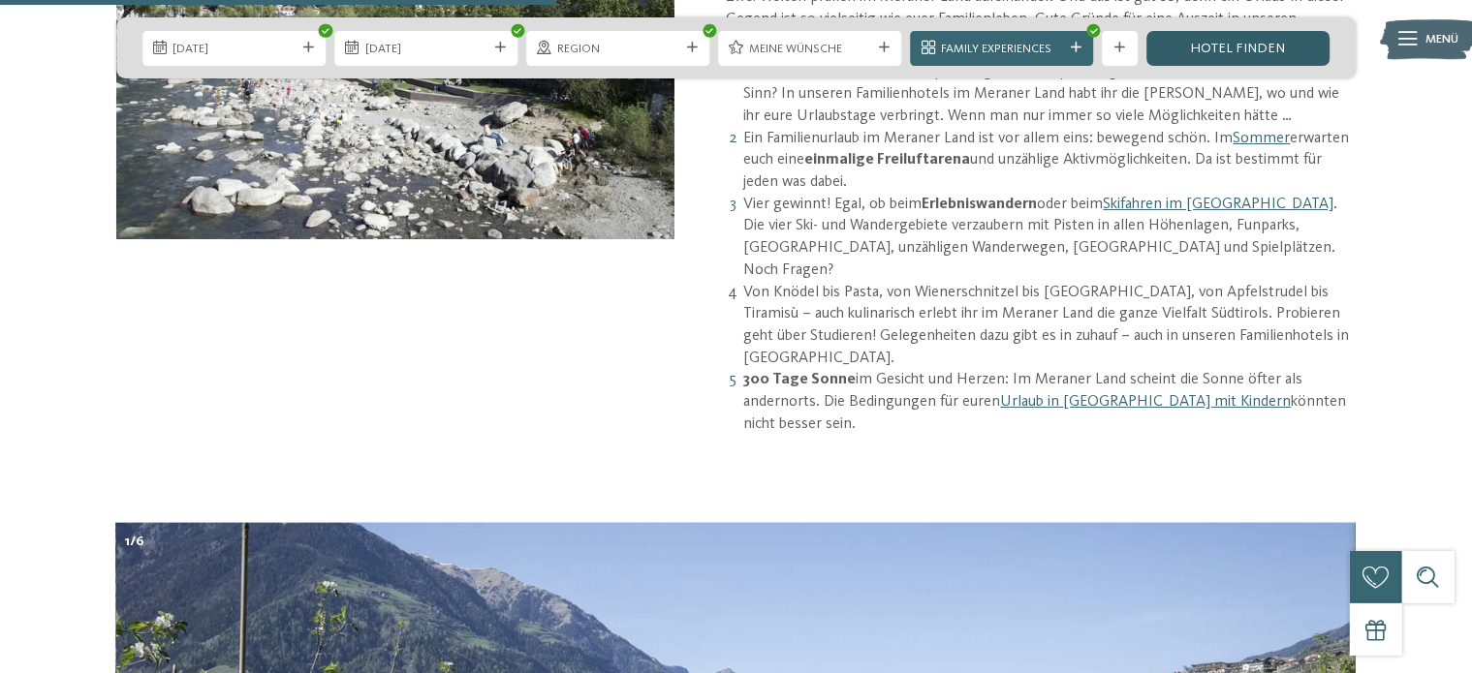
click at [1280, 53] on link "Hotel finden" at bounding box center [1237, 48] width 183 height 35
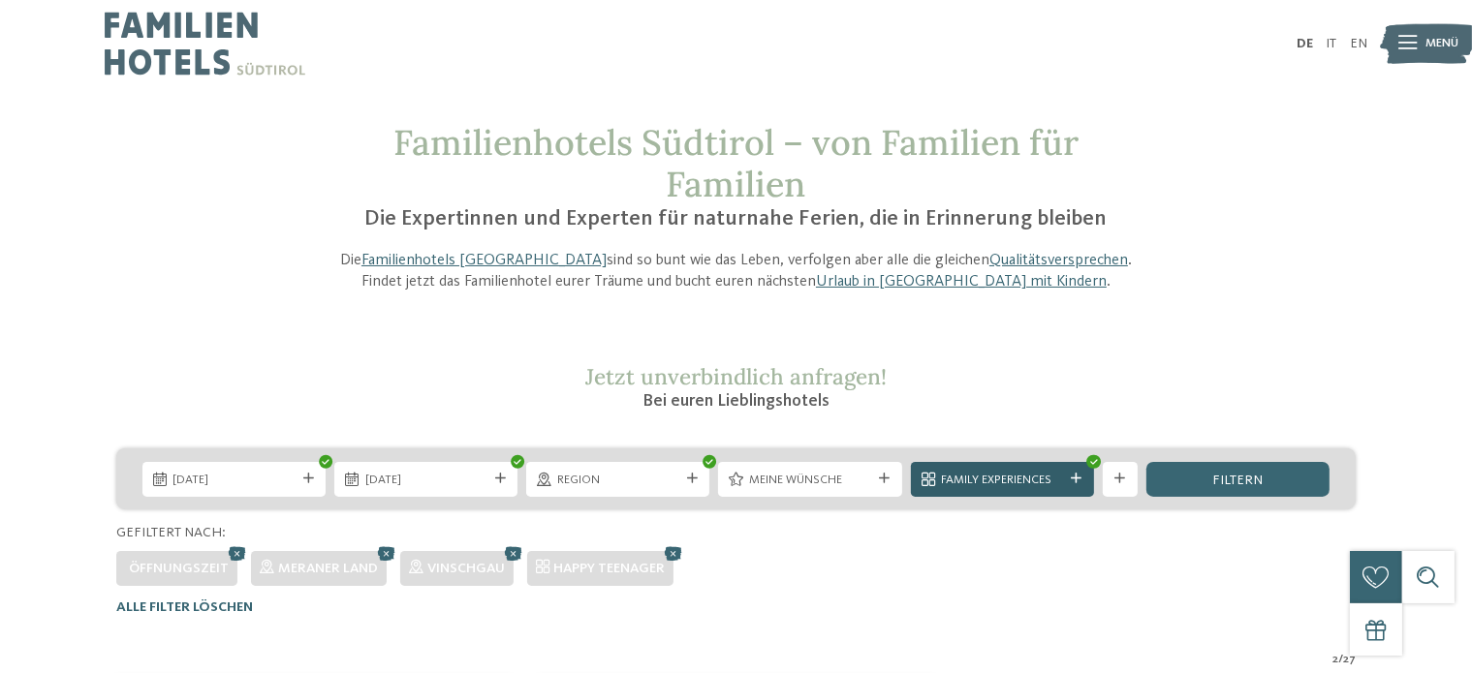
click at [1081, 480] on icon at bounding box center [1076, 479] width 11 height 11
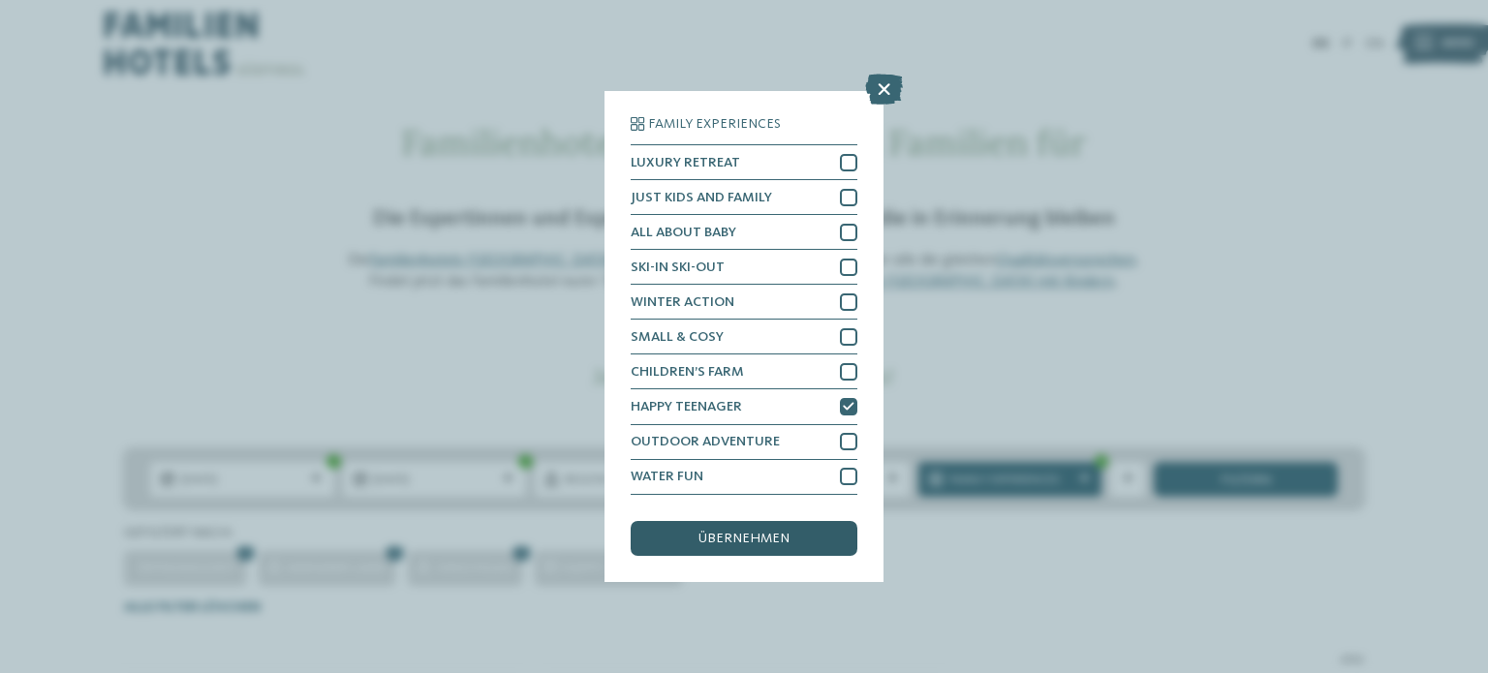
click at [837, 539] on div "übernehmen" at bounding box center [744, 538] width 227 height 35
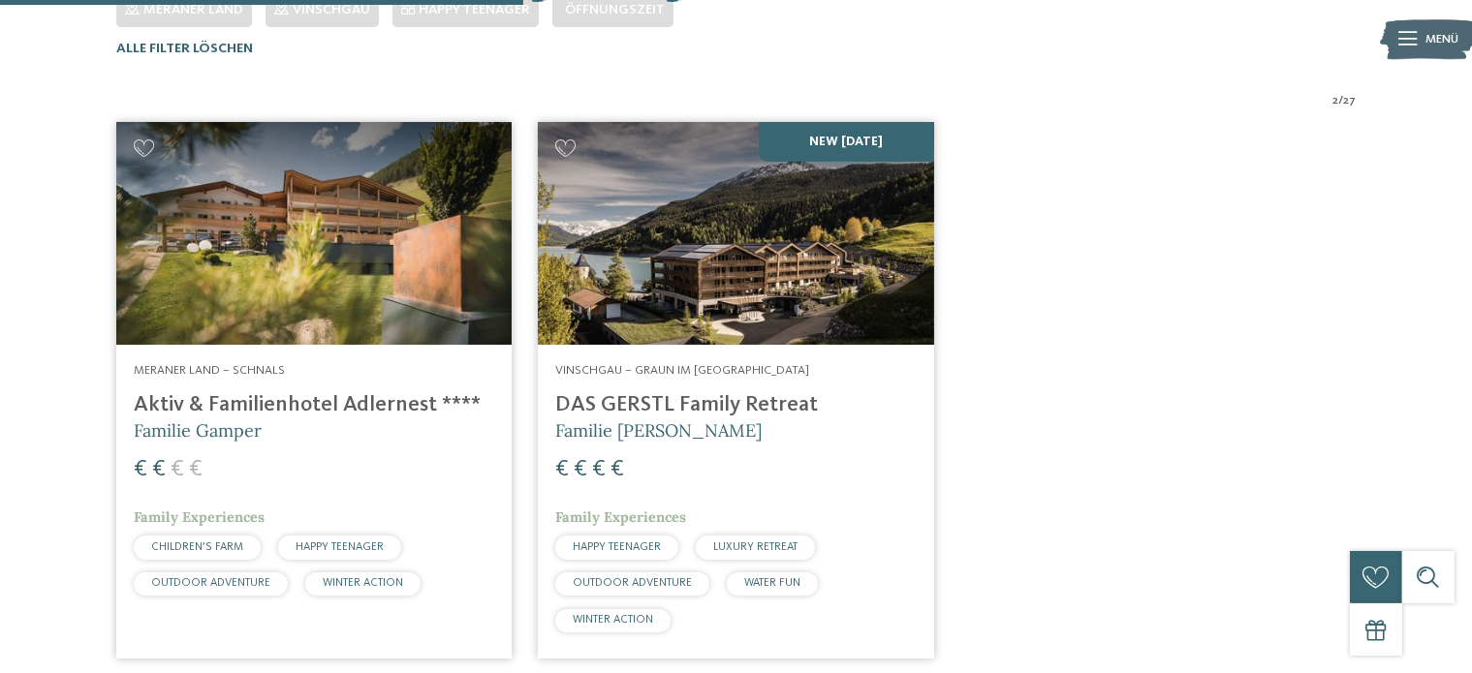
scroll to position [561, 0]
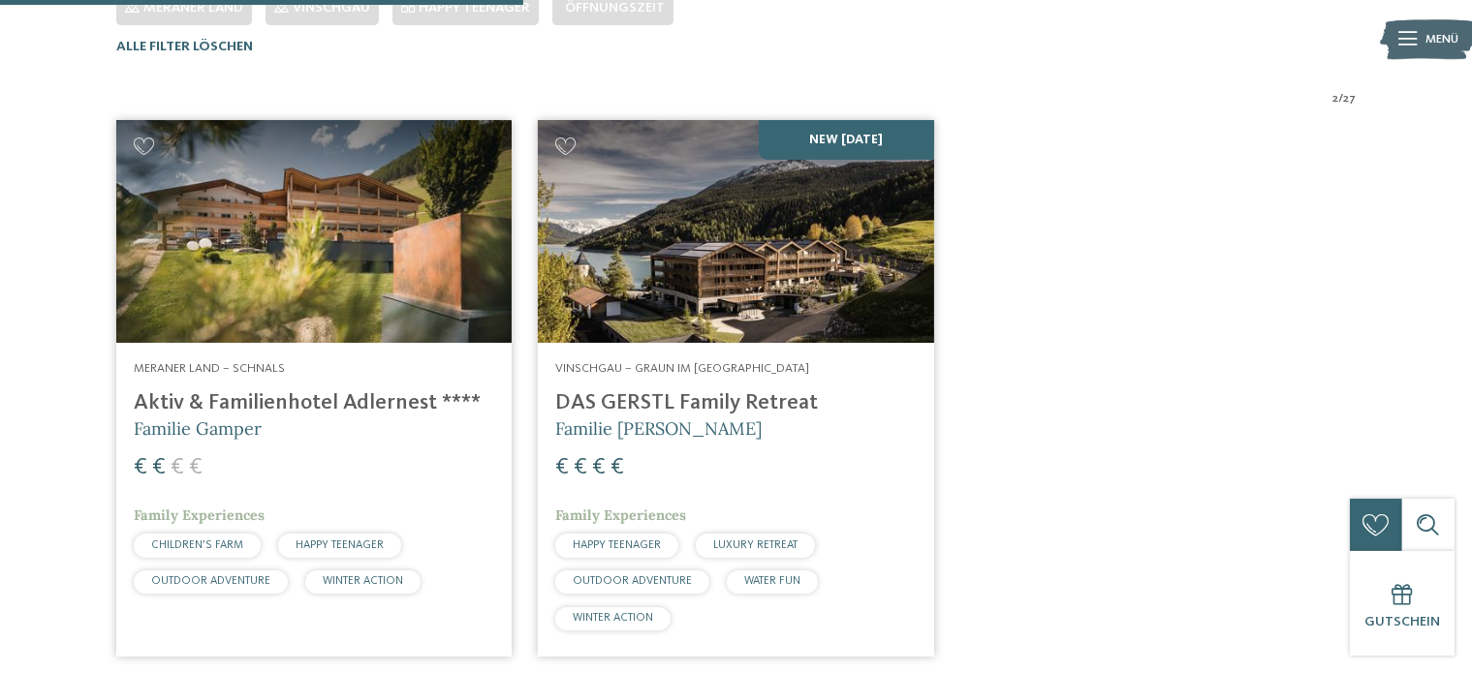
click at [315, 266] on img at bounding box center [313, 231] width 395 height 223
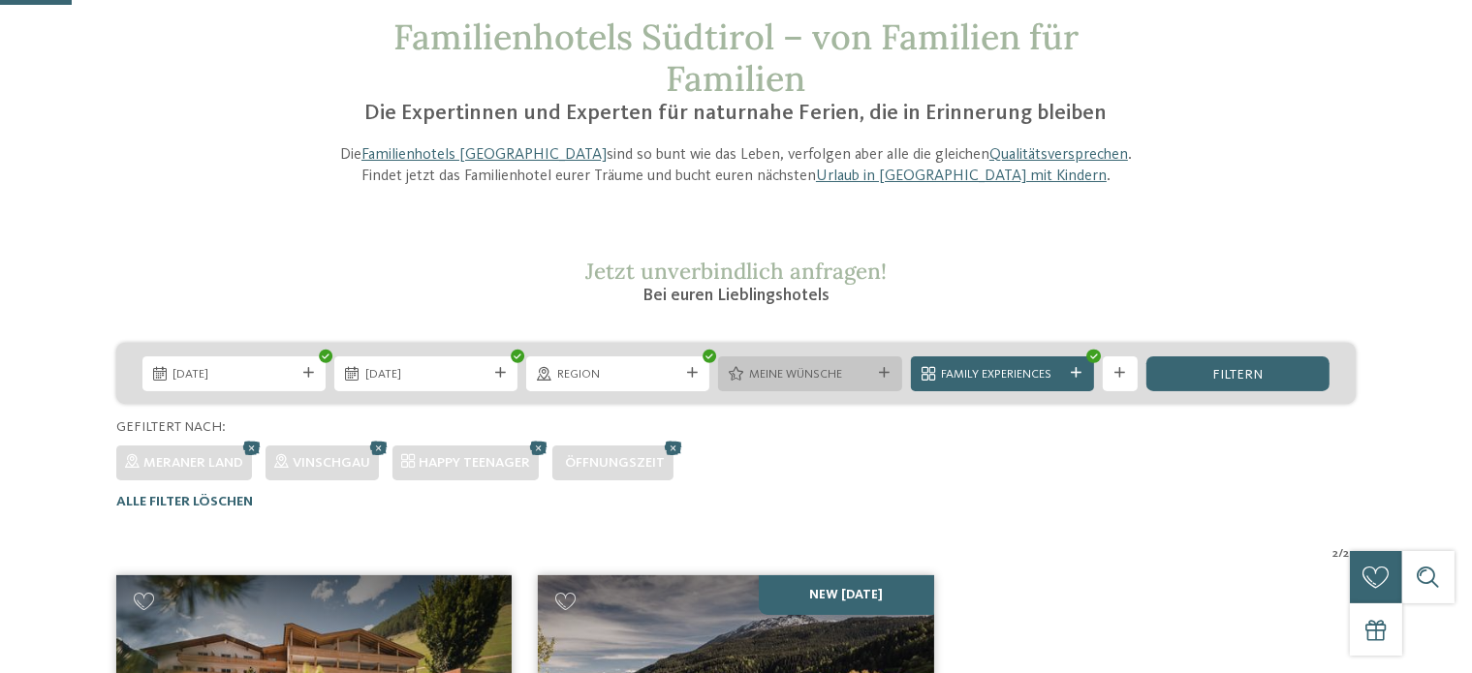
scroll to position [77, 0]
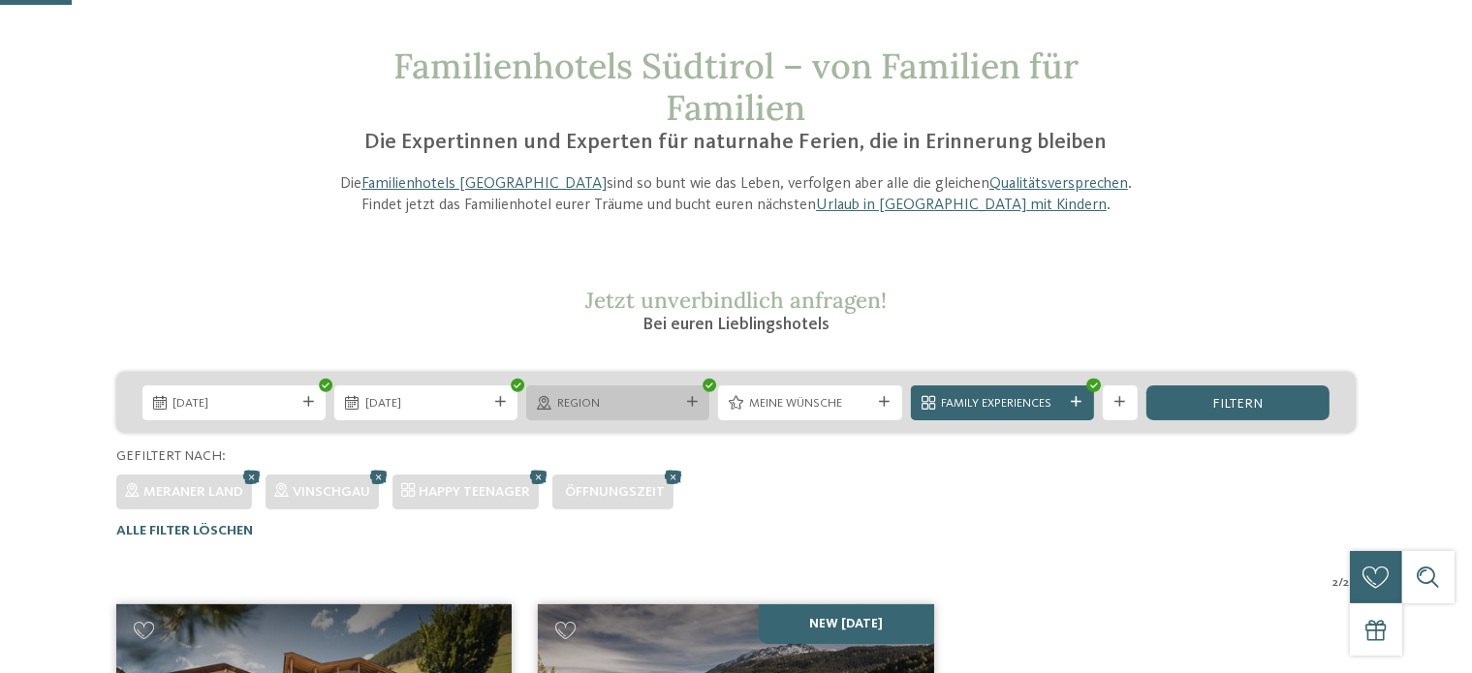
click at [701, 402] on div "Region" at bounding box center [617, 403] width 183 height 35
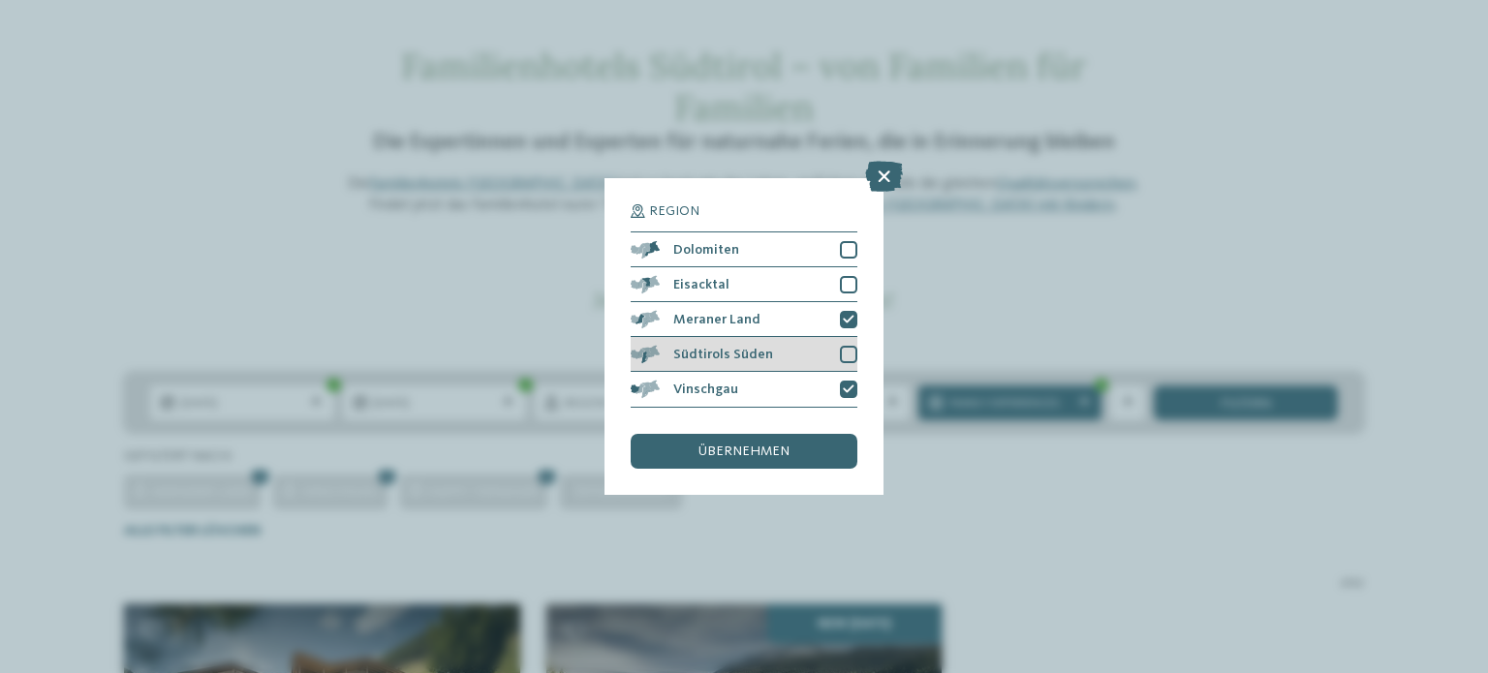
click at [854, 363] on div at bounding box center [848, 354] width 17 height 17
click at [772, 457] on span "übernehmen" at bounding box center [744, 452] width 91 height 14
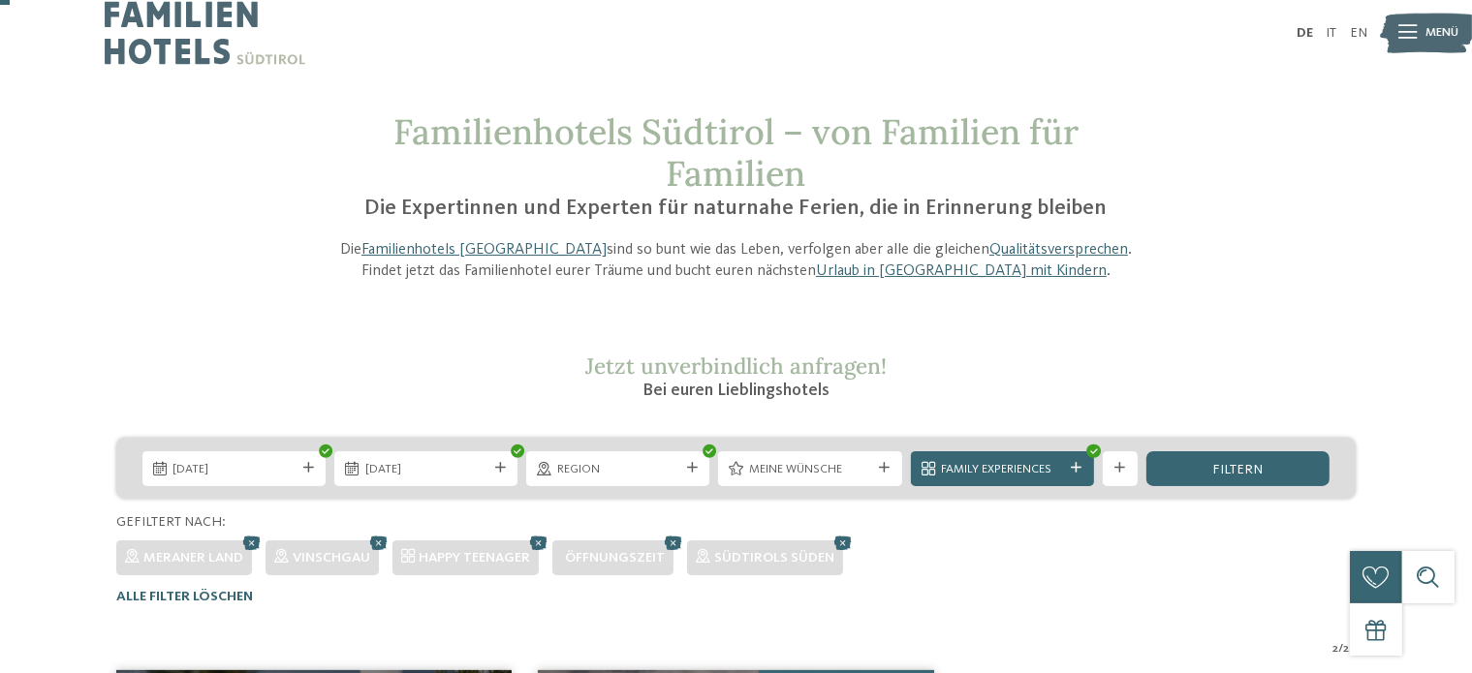
scroll to position [0, 0]
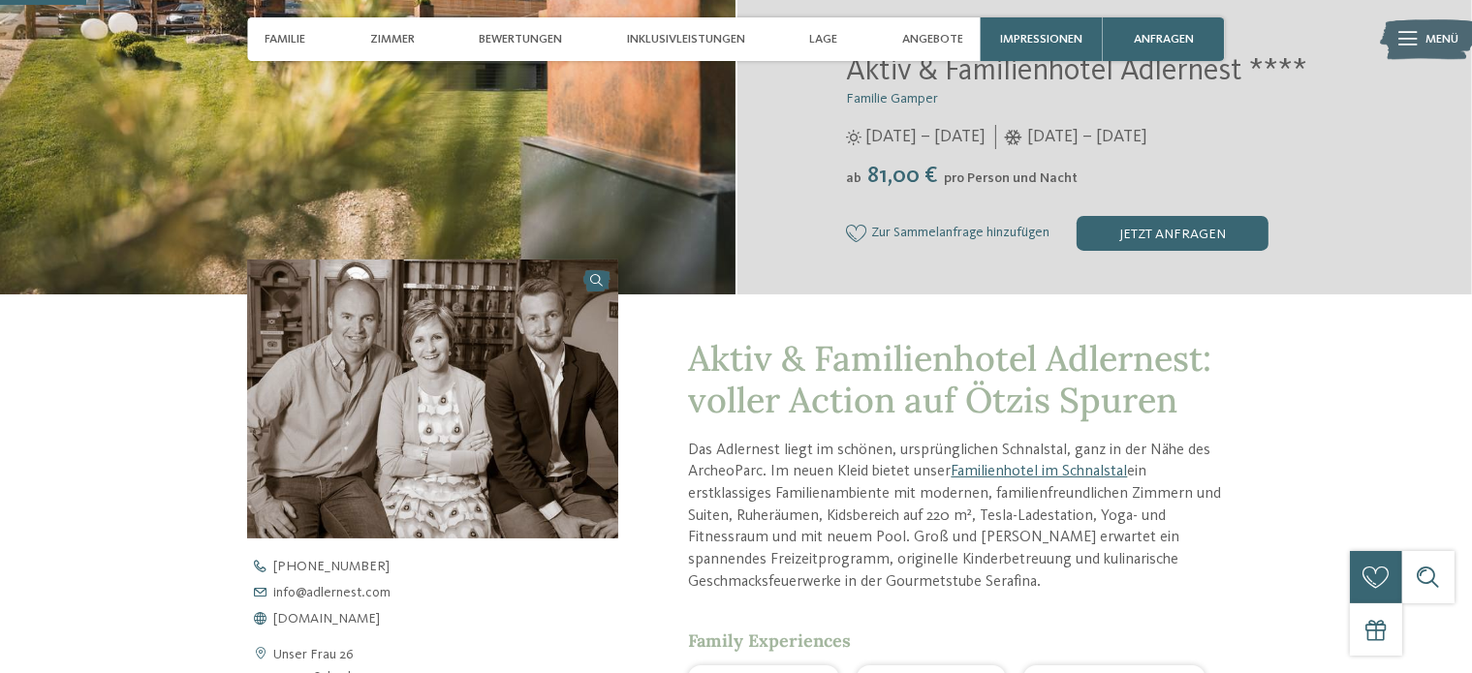
scroll to position [388, 0]
click at [1213, 224] on div "jetzt anfragen" at bounding box center [1172, 232] width 192 height 35
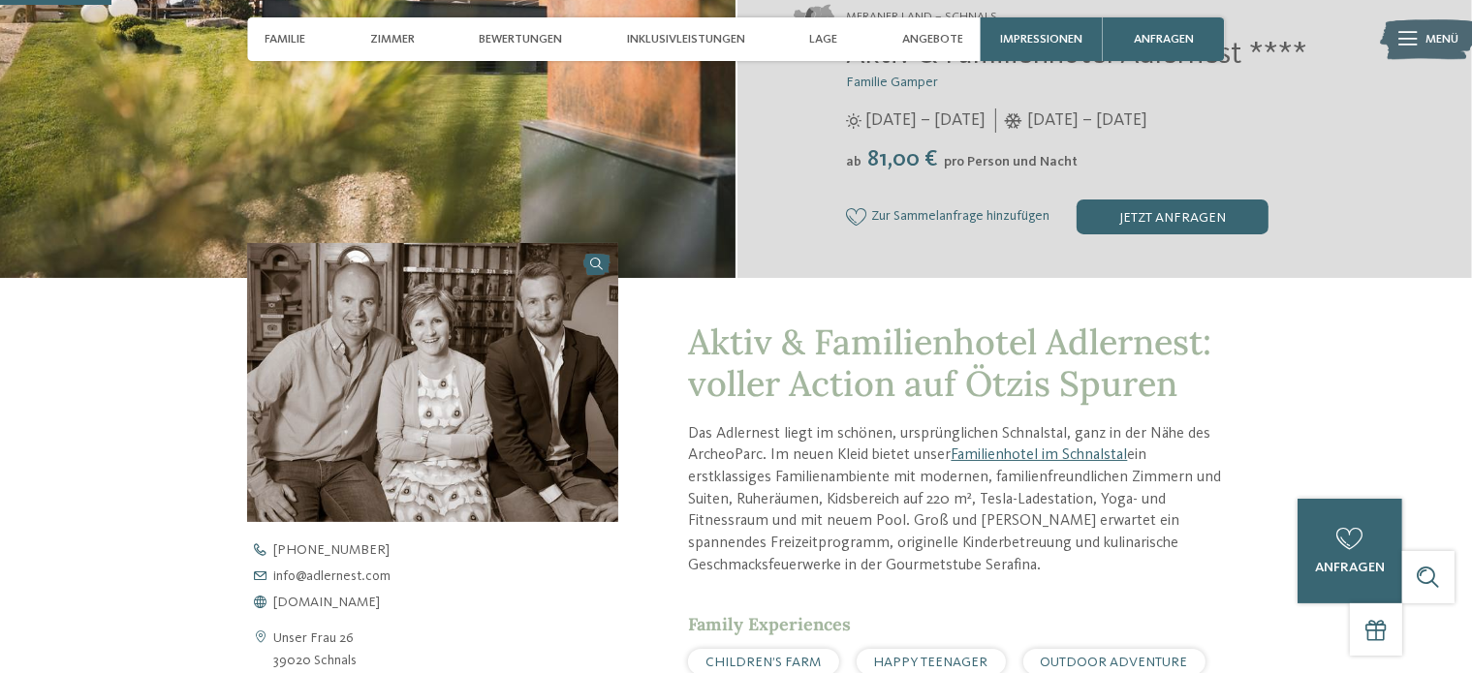
scroll to position [0, 0]
